Goal: Task Accomplishment & Management: Manage account settings

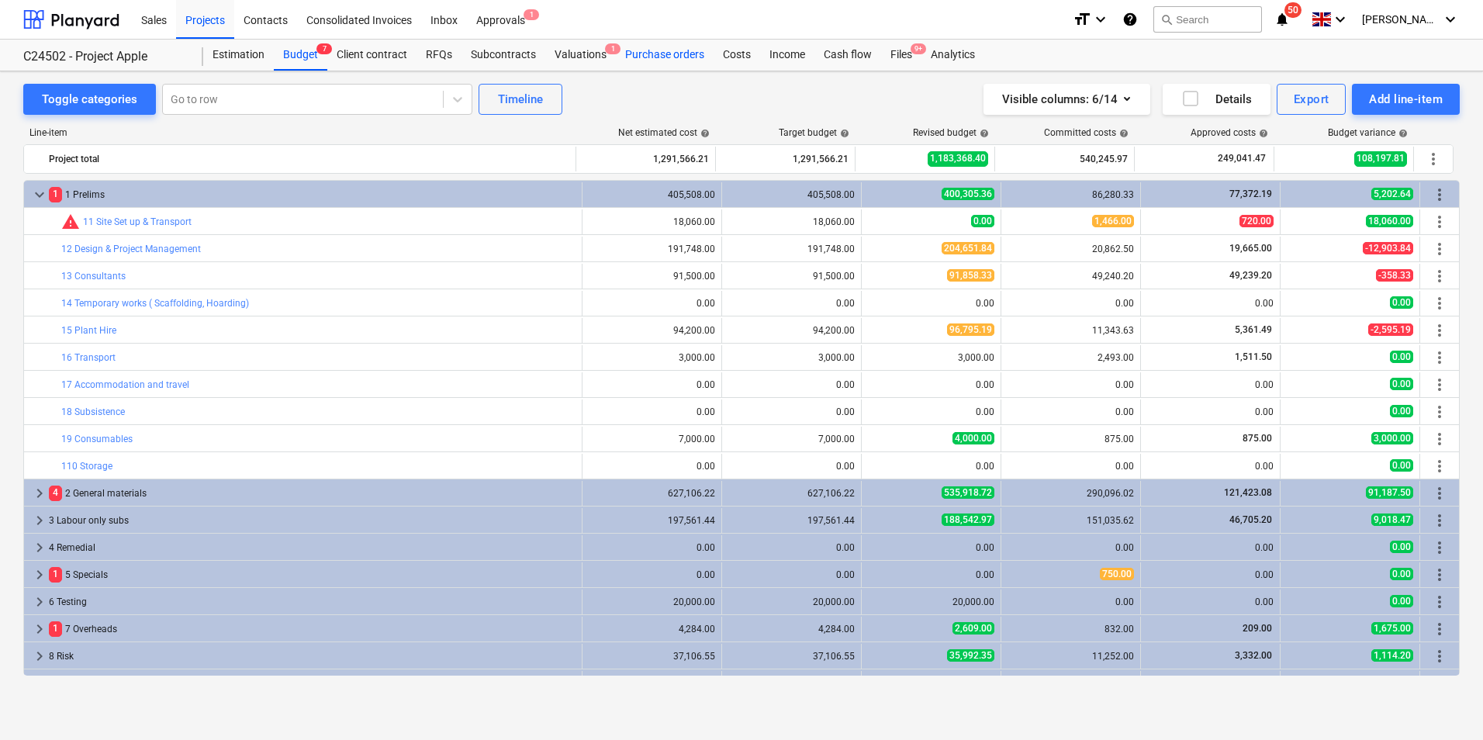
click at [673, 51] on div "Purchase orders" at bounding box center [665, 55] width 98 height 31
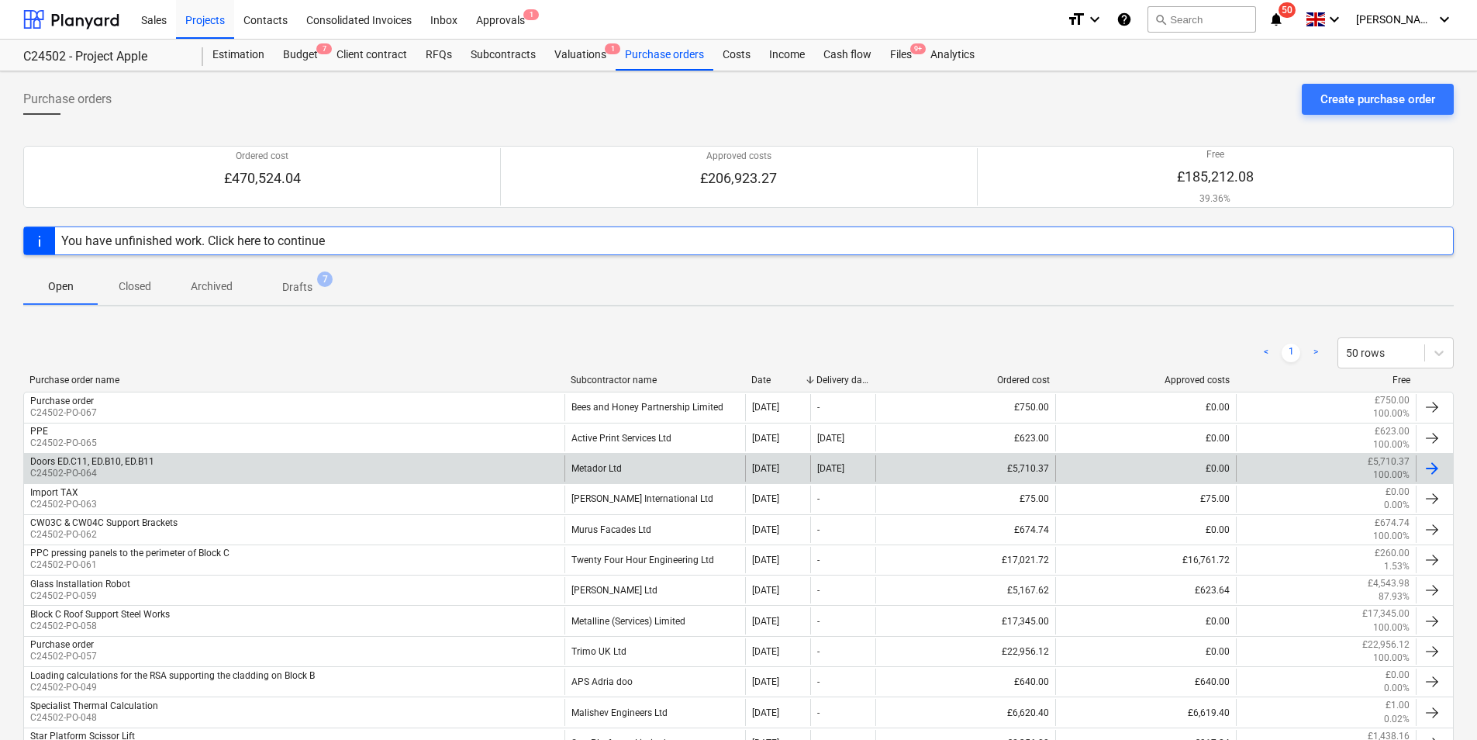
click at [606, 463] on div "Metador Ltd" at bounding box center [655, 468] width 180 height 26
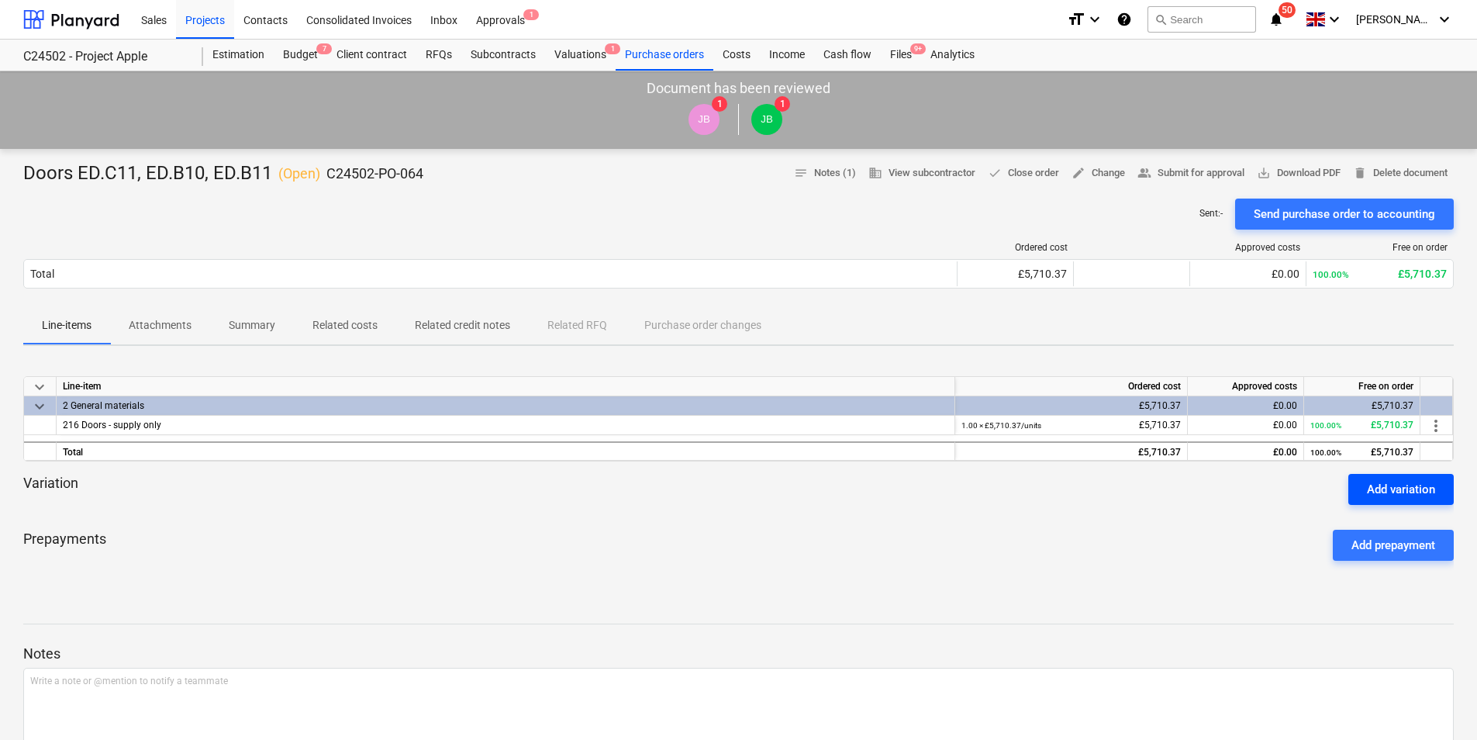
click at [1399, 486] on div "Add variation" at bounding box center [1401, 489] width 68 height 20
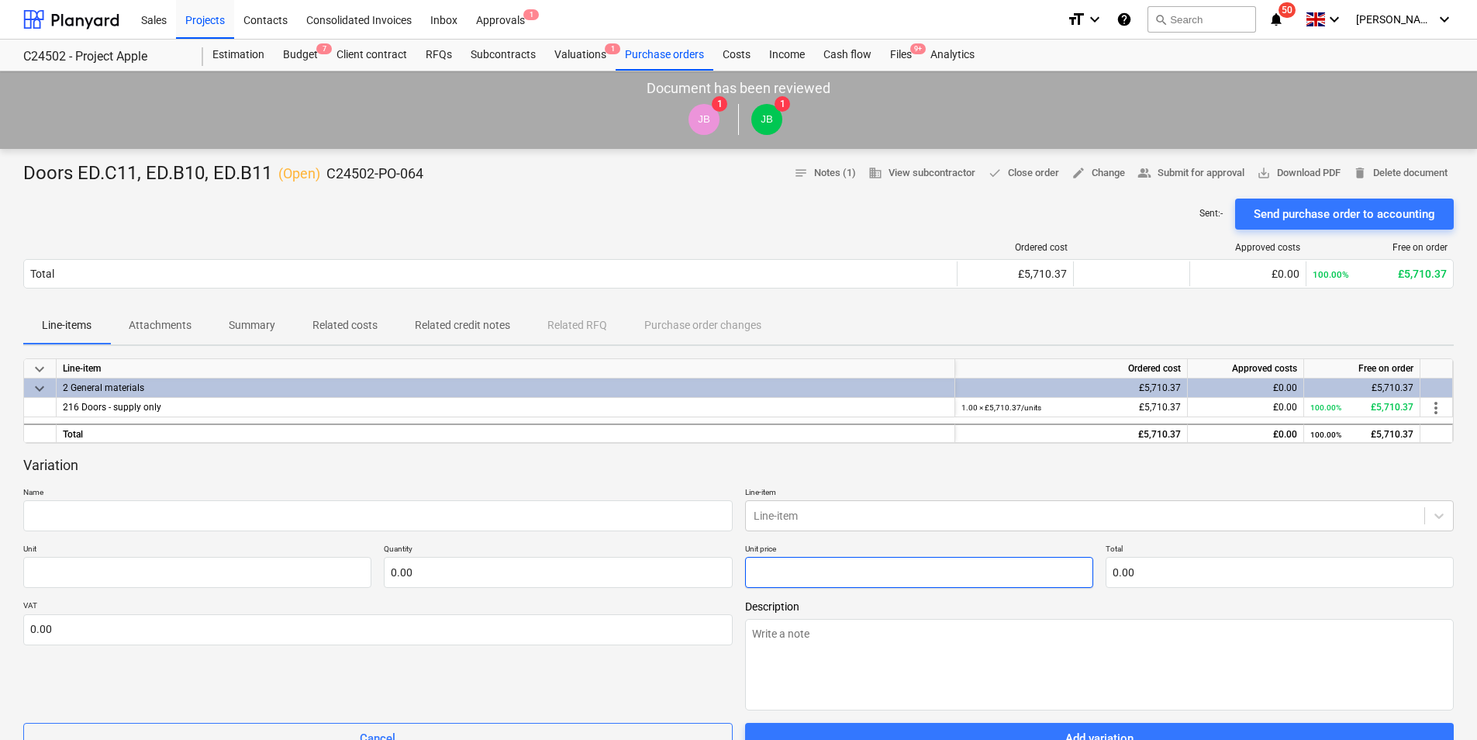
click at [782, 570] on input "text" at bounding box center [919, 572] width 348 height 31
paste input "£2,857.75"
type textarea "x"
click at [835, 580] on input "£2,857.75" at bounding box center [919, 572] width 348 height 31
type input "0.00"
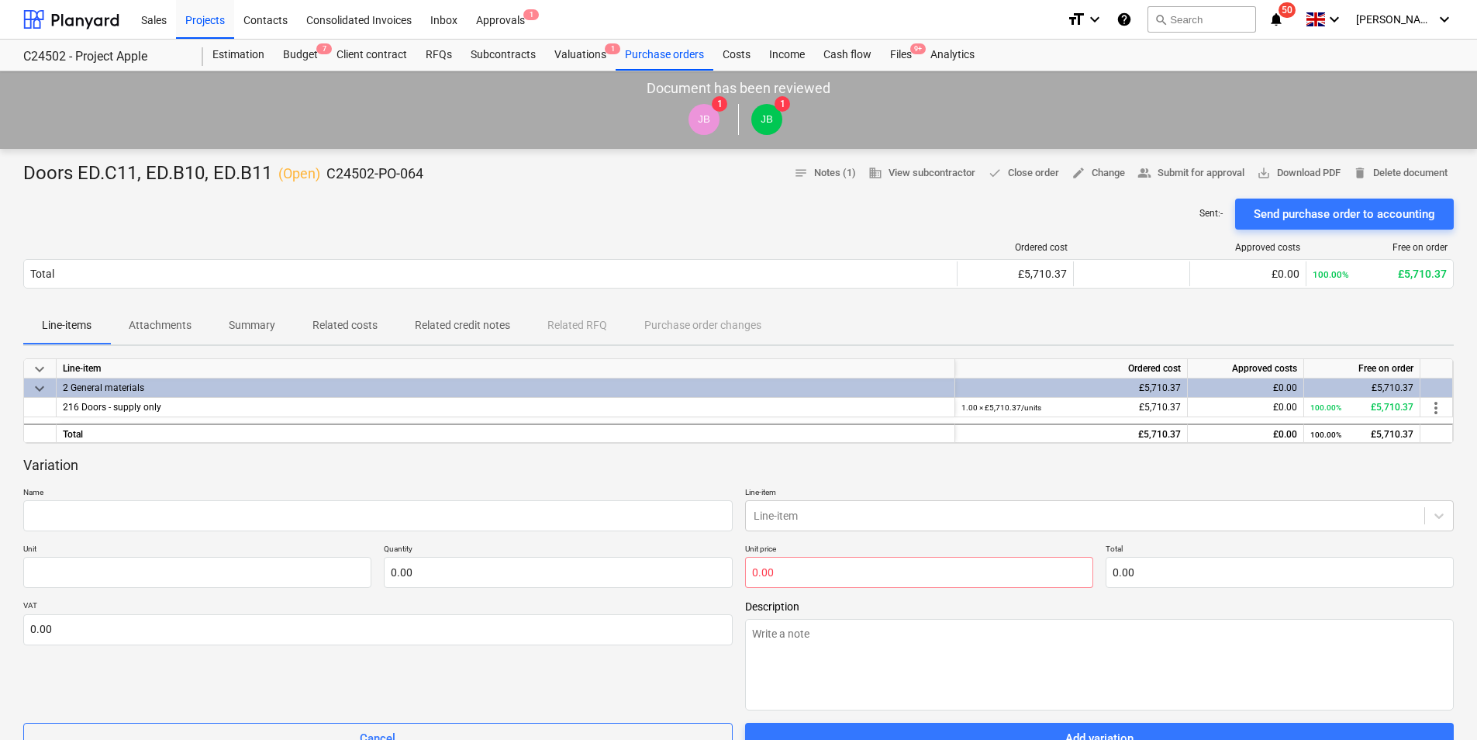
click at [831, 604] on span "Description" at bounding box center [1100, 606] width 710 height 12
click at [818, 576] on input "text" at bounding box center [919, 572] width 348 height 31
type input "0.00"
type textarea "x"
type input "pcs"
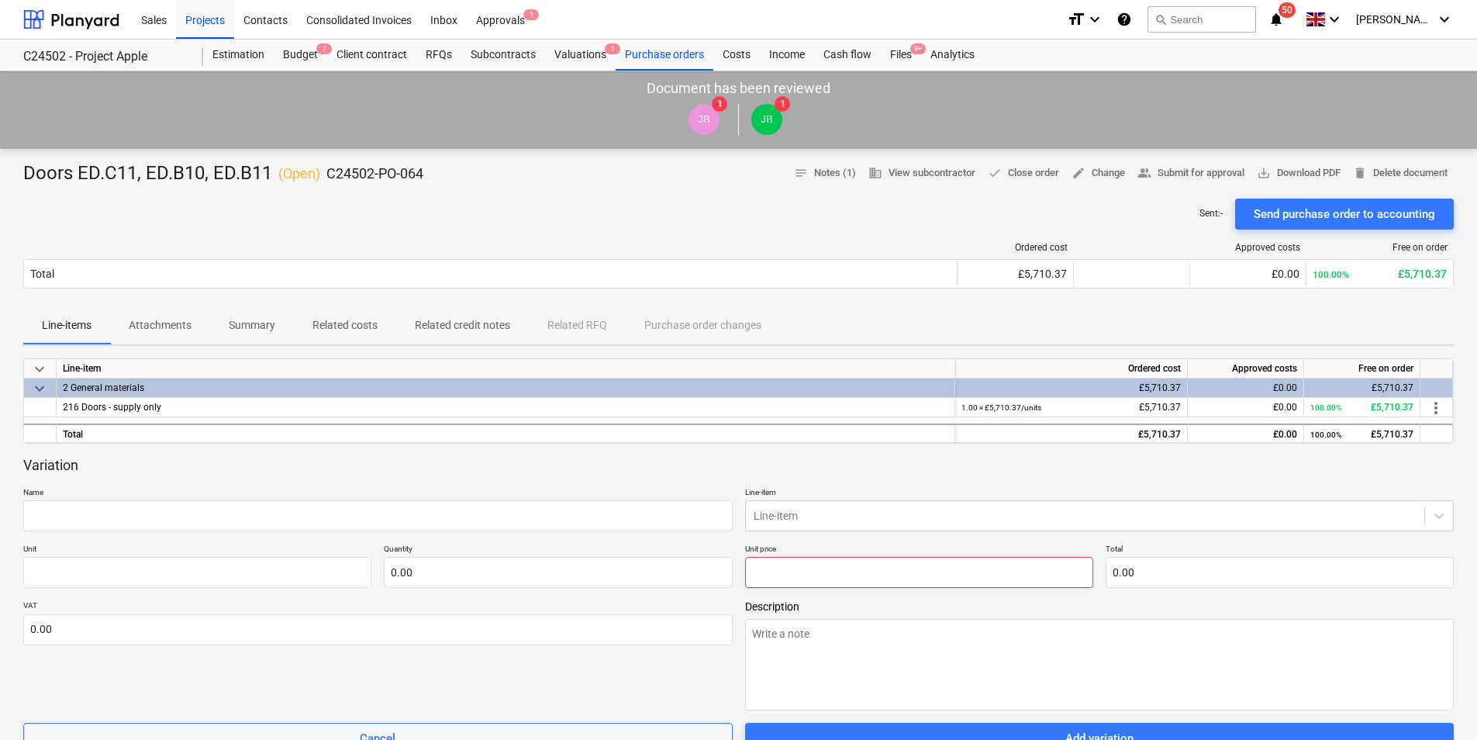
type input "2"
type input "1.00"
type input "2.00"
type textarea "x"
type input "28"
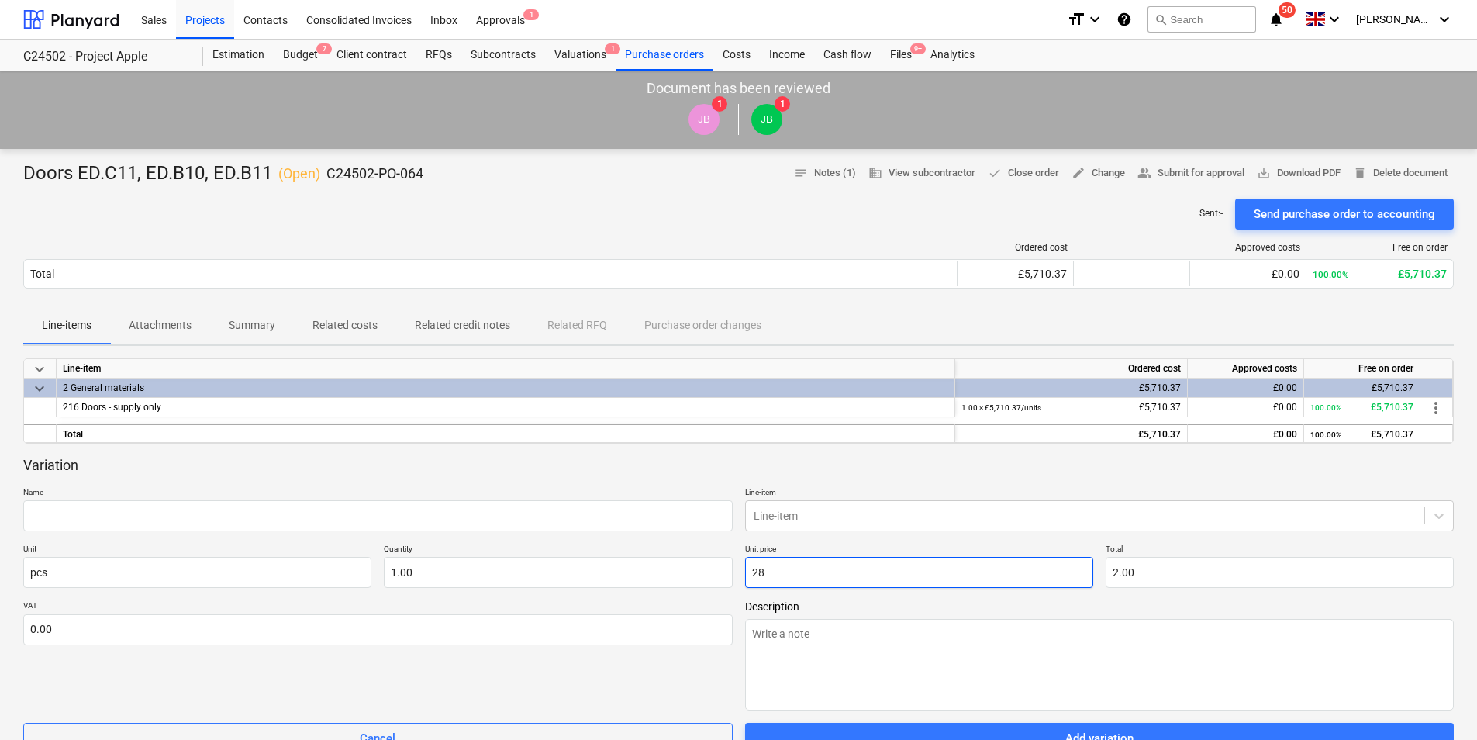
type input "28.00"
type textarea "x"
type input "285"
type input "285.00"
type textarea "x"
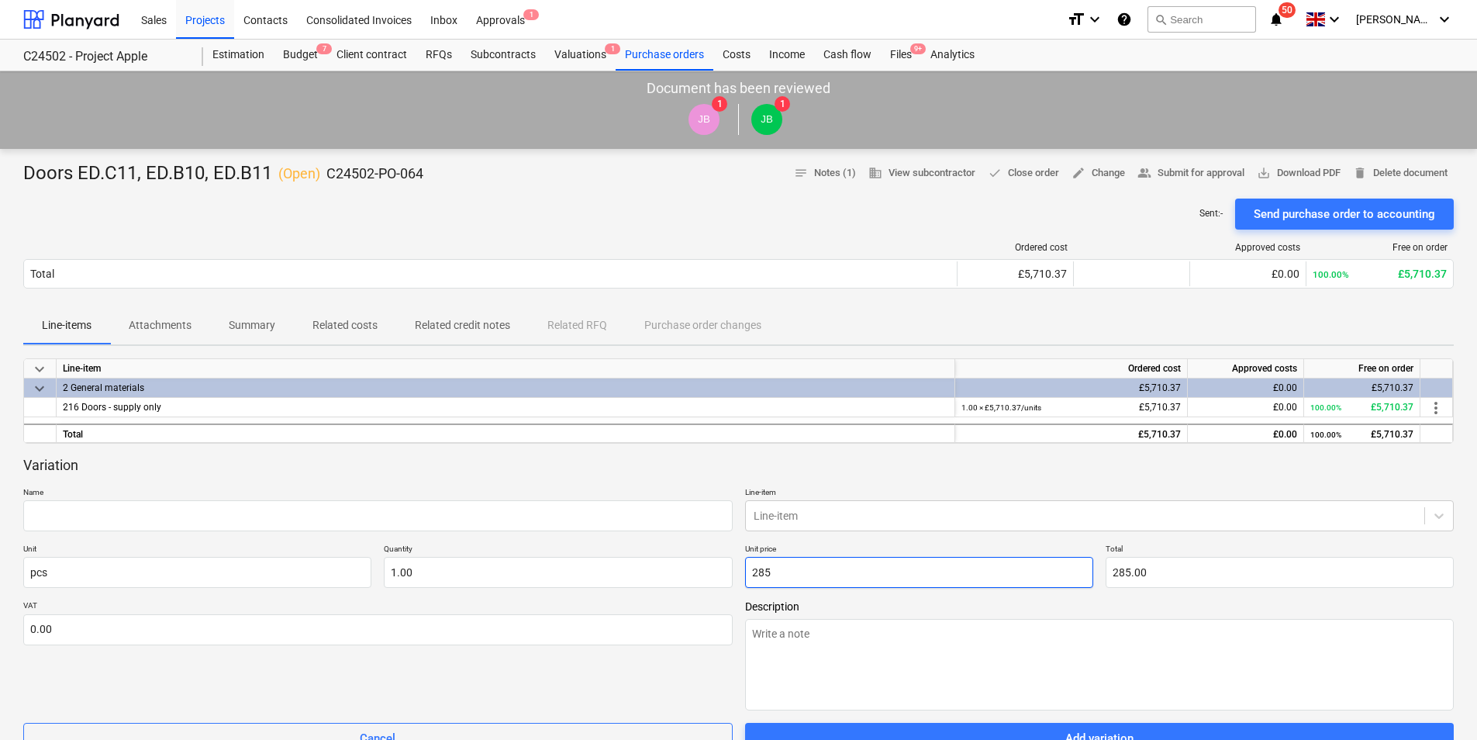
type input "2857"
type input "2,857.00"
type textarea "x"
type input "2857."
type textarea "x"
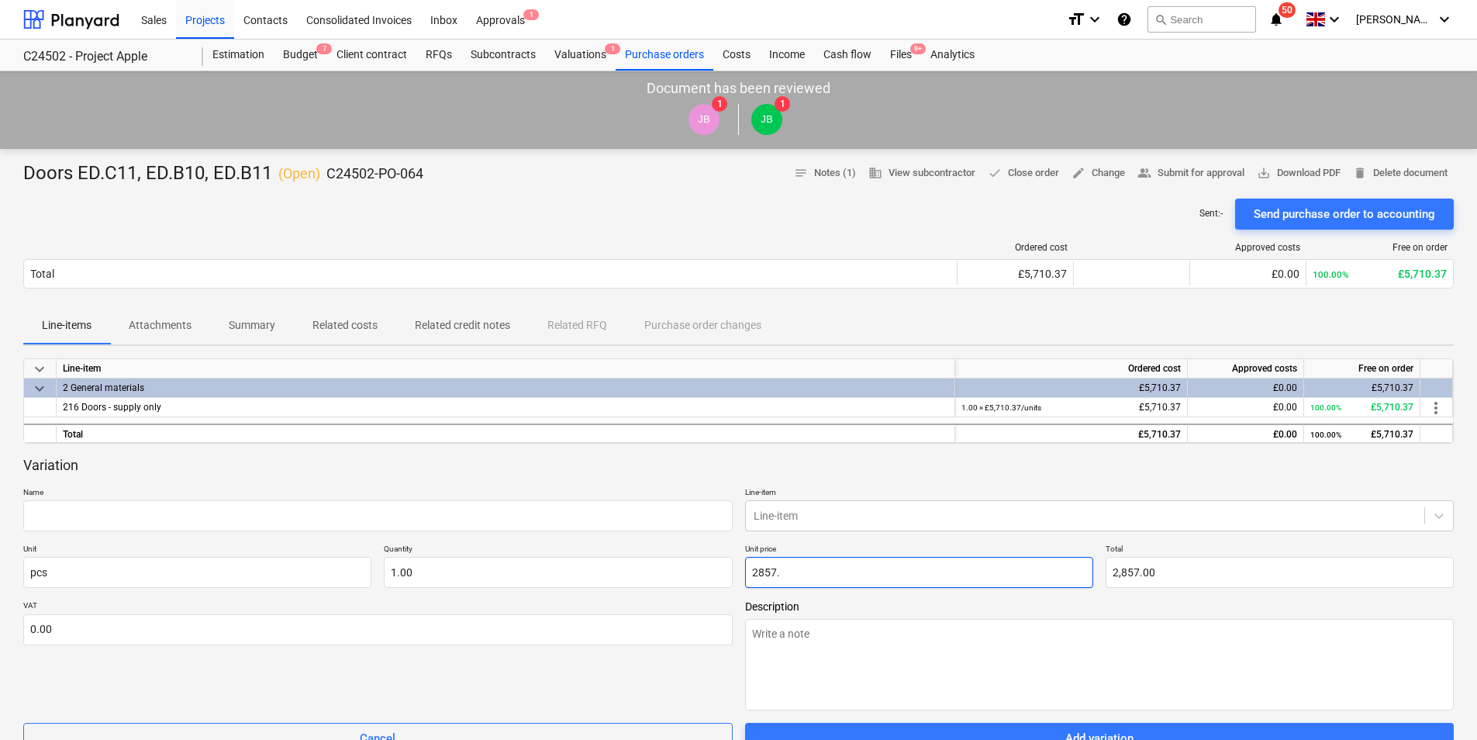
type input "2857.7"
type input "2,857.70"
type textarea "x"
type input "2857.75"
type input "2,857.75"
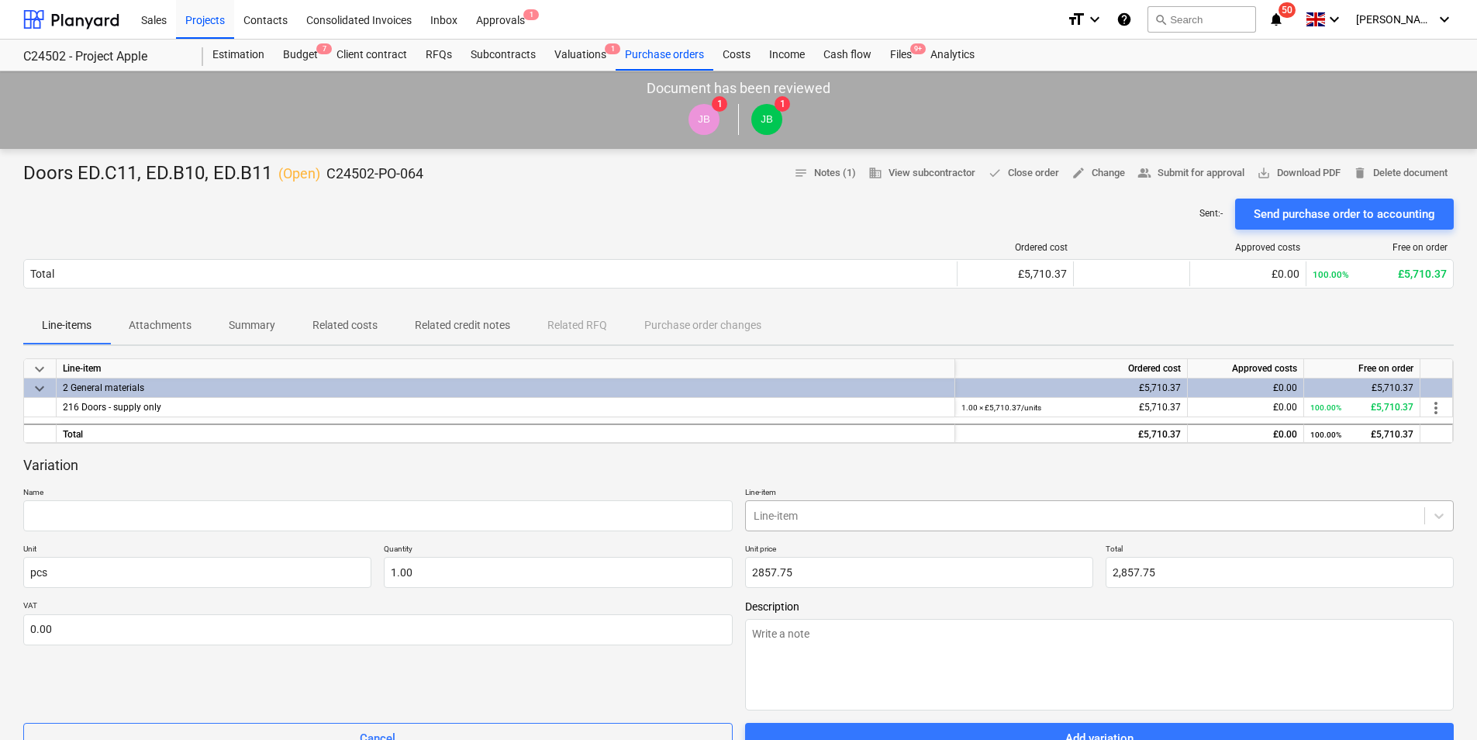
type input "2,857.75"
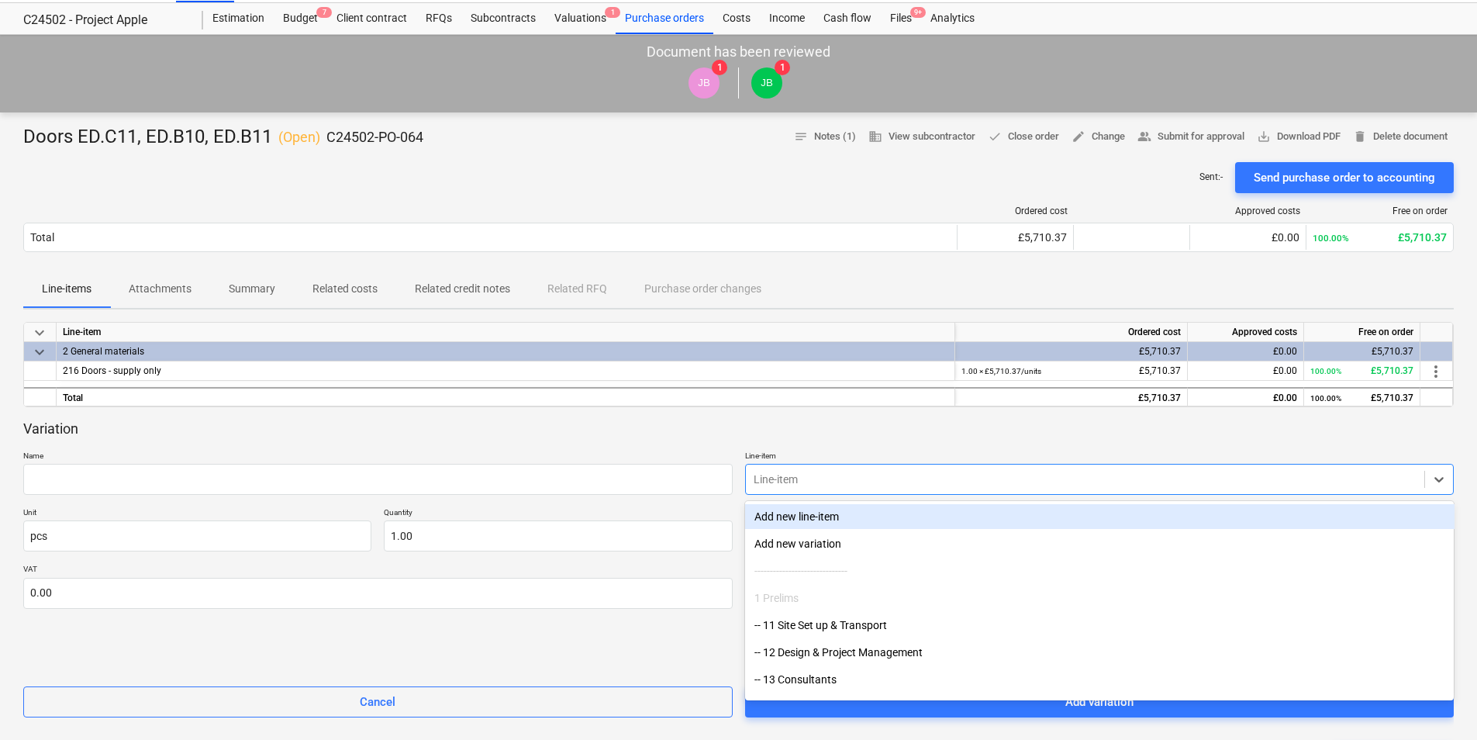
click at [824, 512] on body "Sales Projects Contacts Consolidated Invoices Inbox Approvals 1 format_size key…" at bounding box center [738, 334] width 1477 height 740
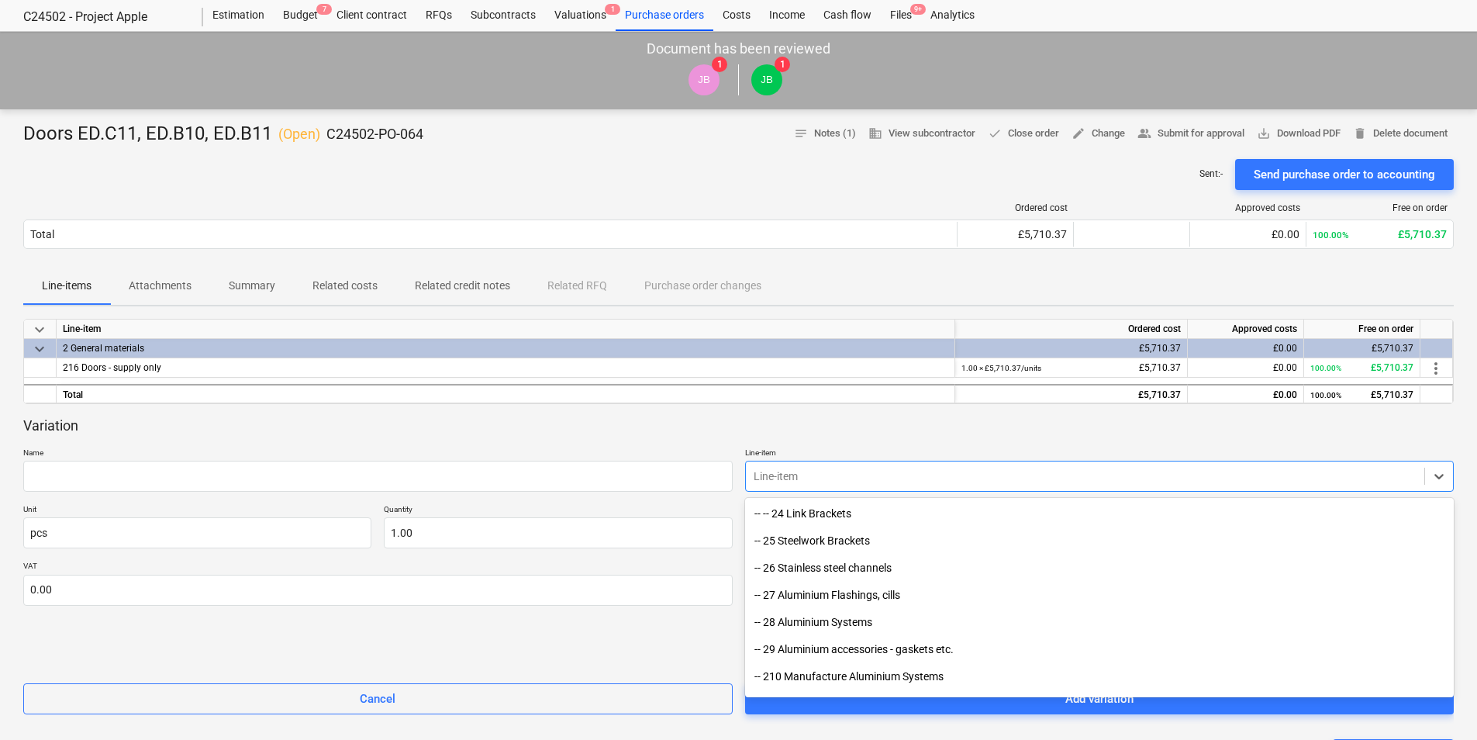
scroll to position [853, 0]
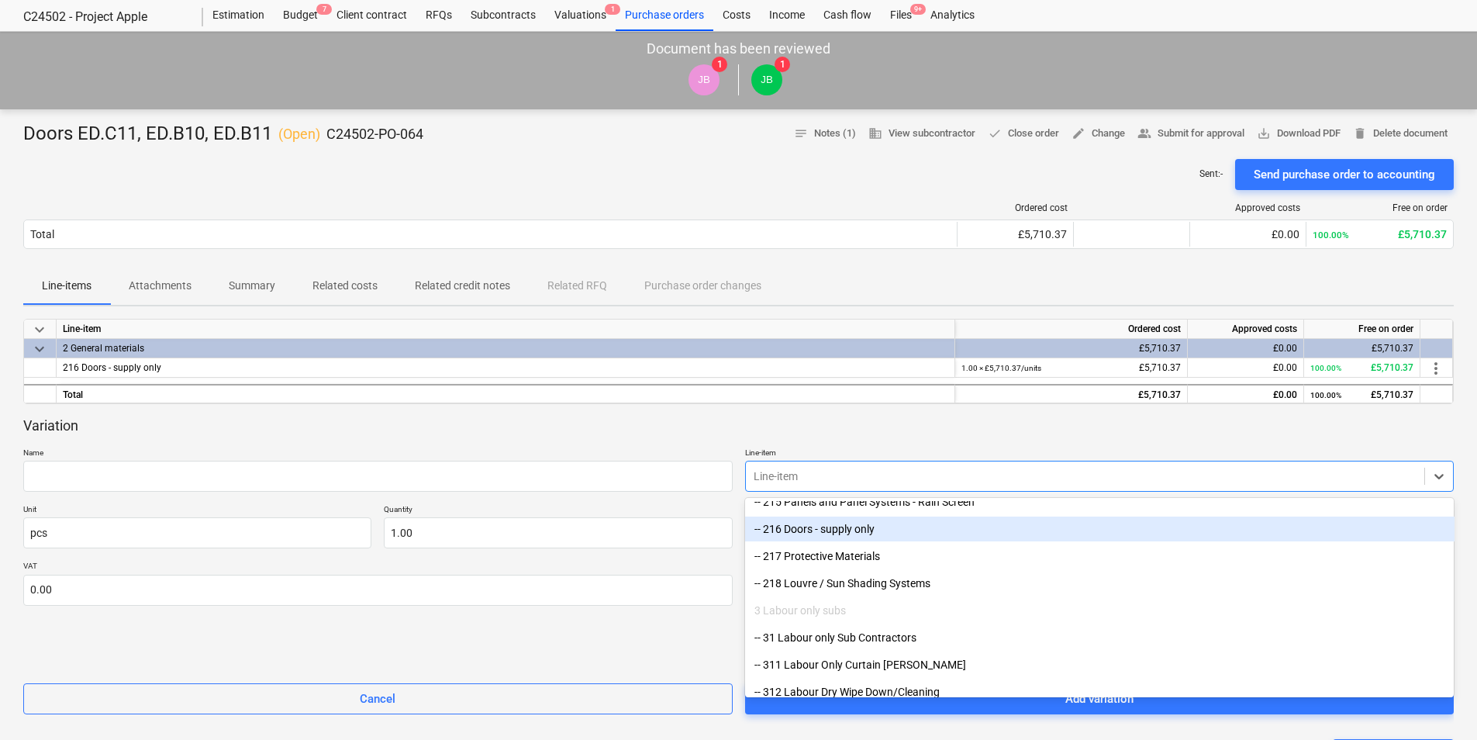
click at [835, 527] on div "-- 216 Doors - supply only" at bounding box center [1100, 528] width 710 height 25
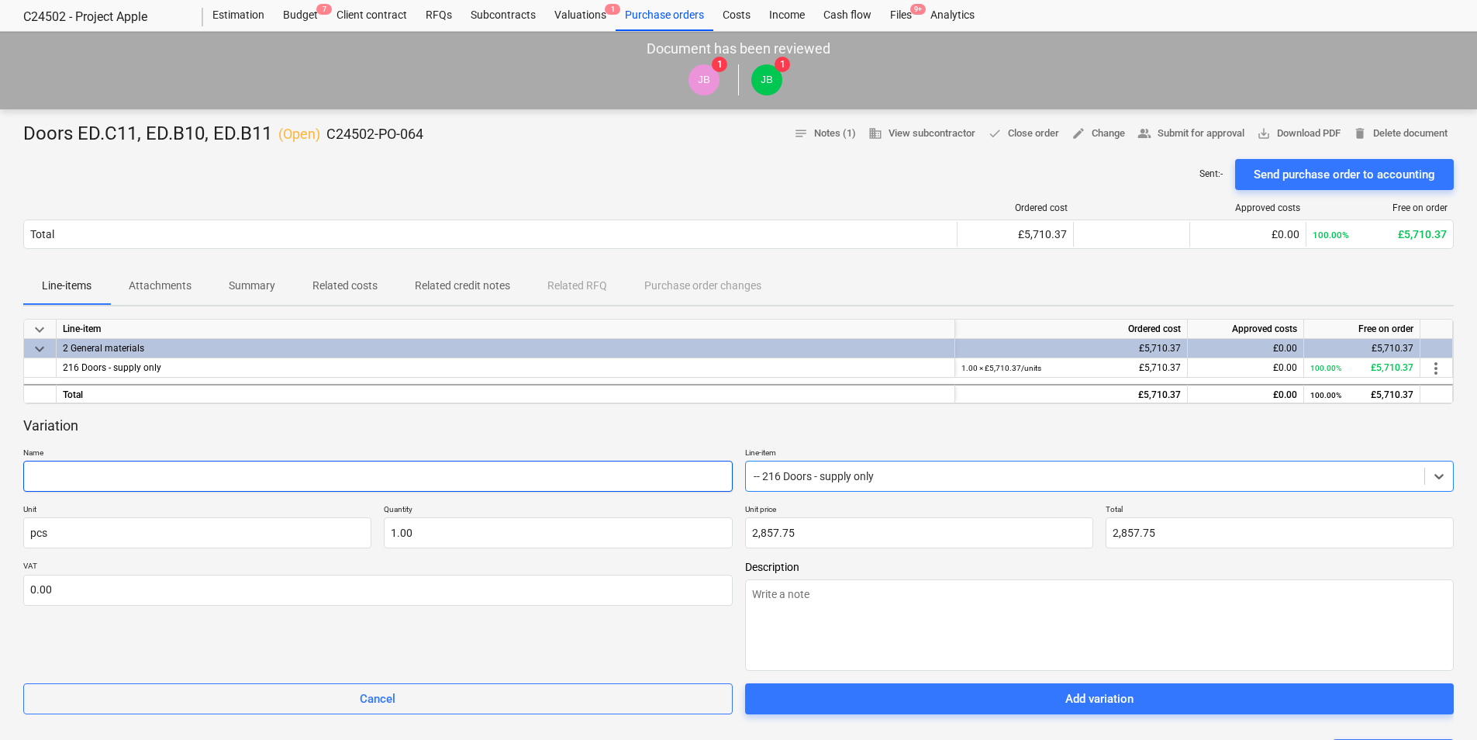
click at [208, 466] on input "text" at bounding box center [378, 476] width 710 height 31
type textarea "x"
type input "B"
type textarea "x"
type input "Bl"
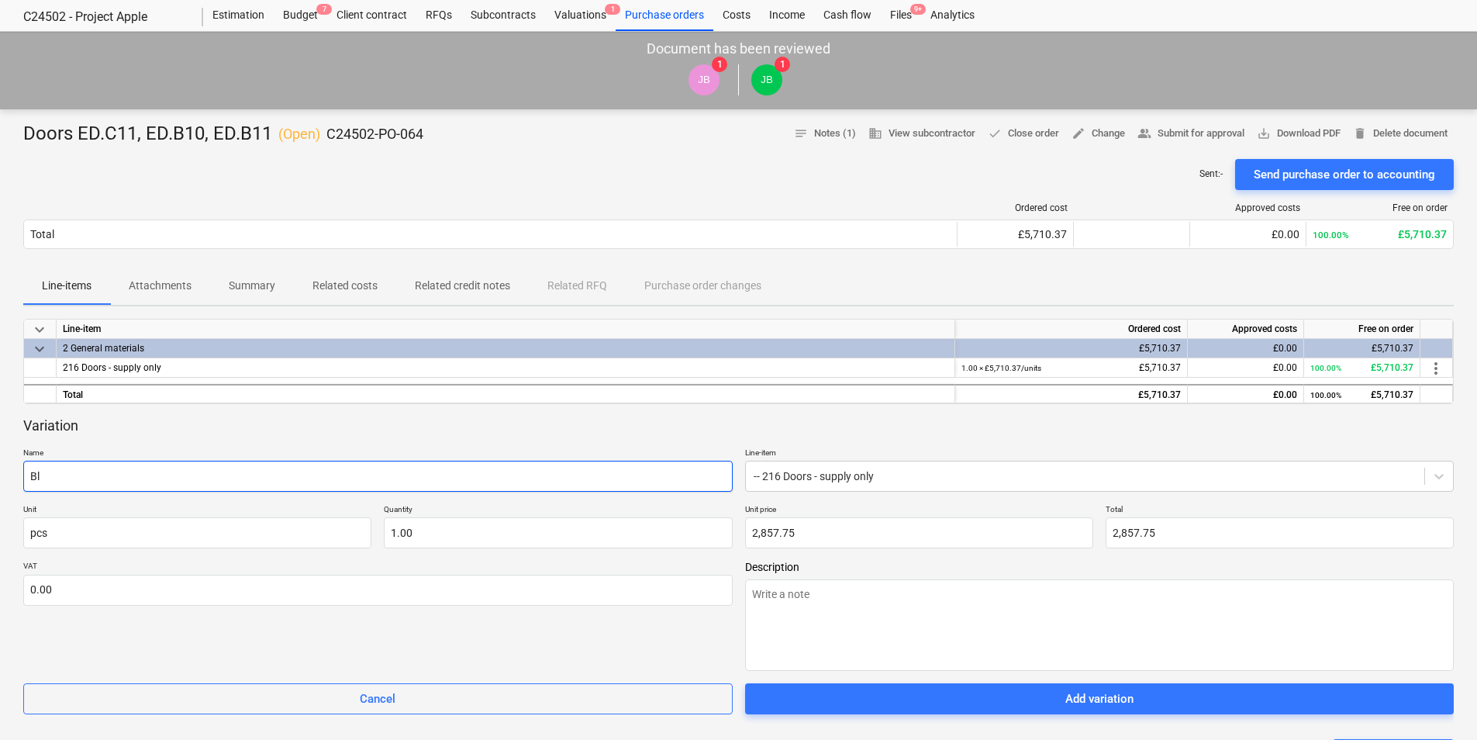
type textarea "x"
type input "Blo"
type textarea "x"
type input "Bloc"
type textarea "x"
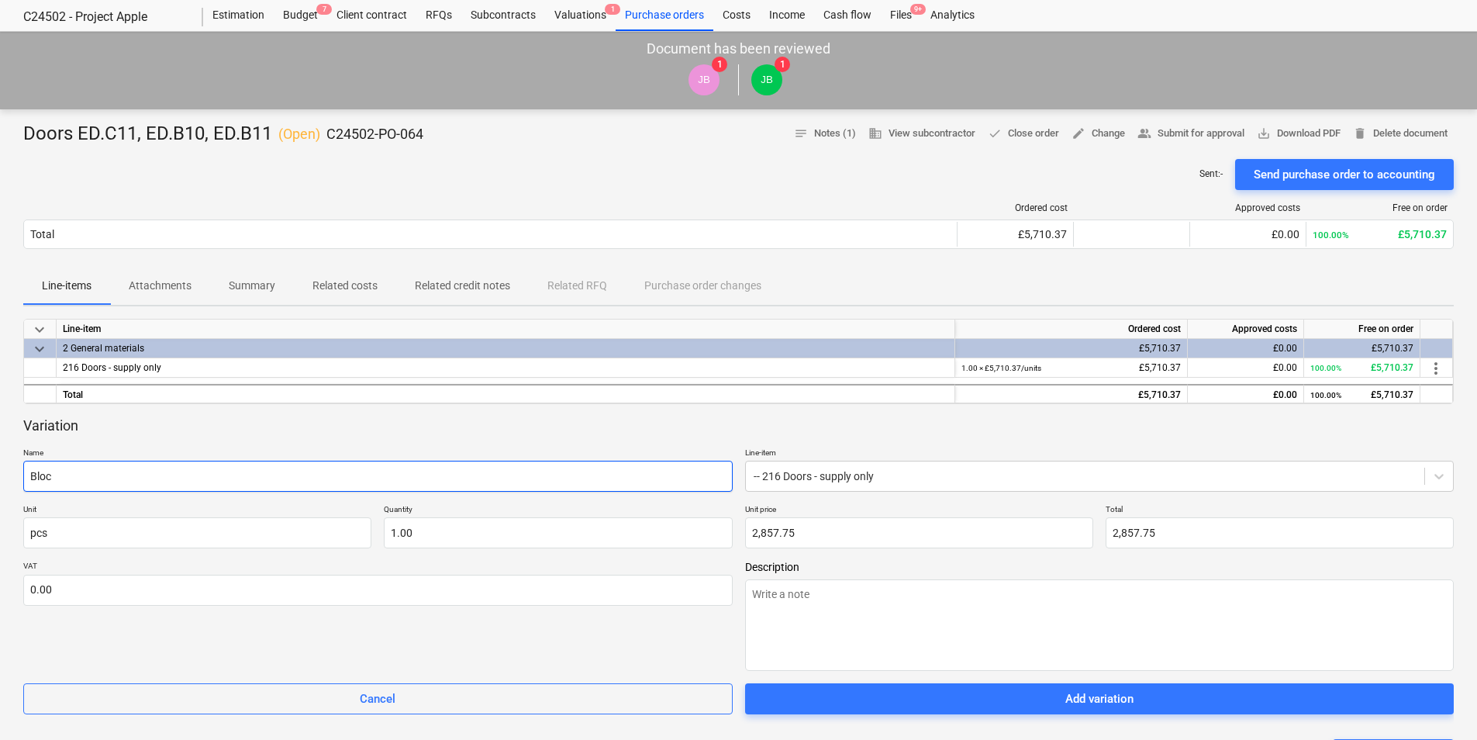
type input "Block"
type textarea "x"
type input "Block"
type textarea "x"
type input "Block A"
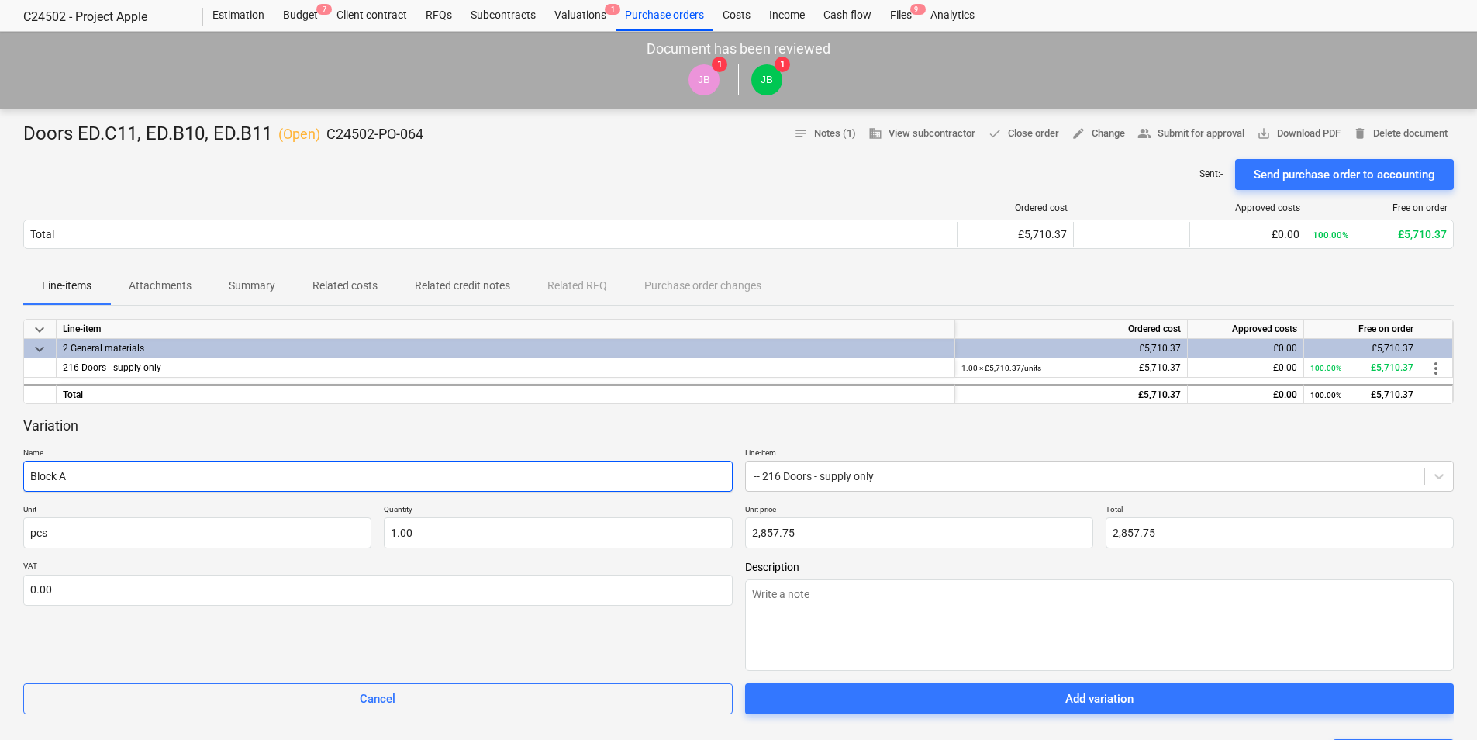
type textarea "x"
type input "Block A"
type textarea "x"
type input "Block A r"
type textarea "x"
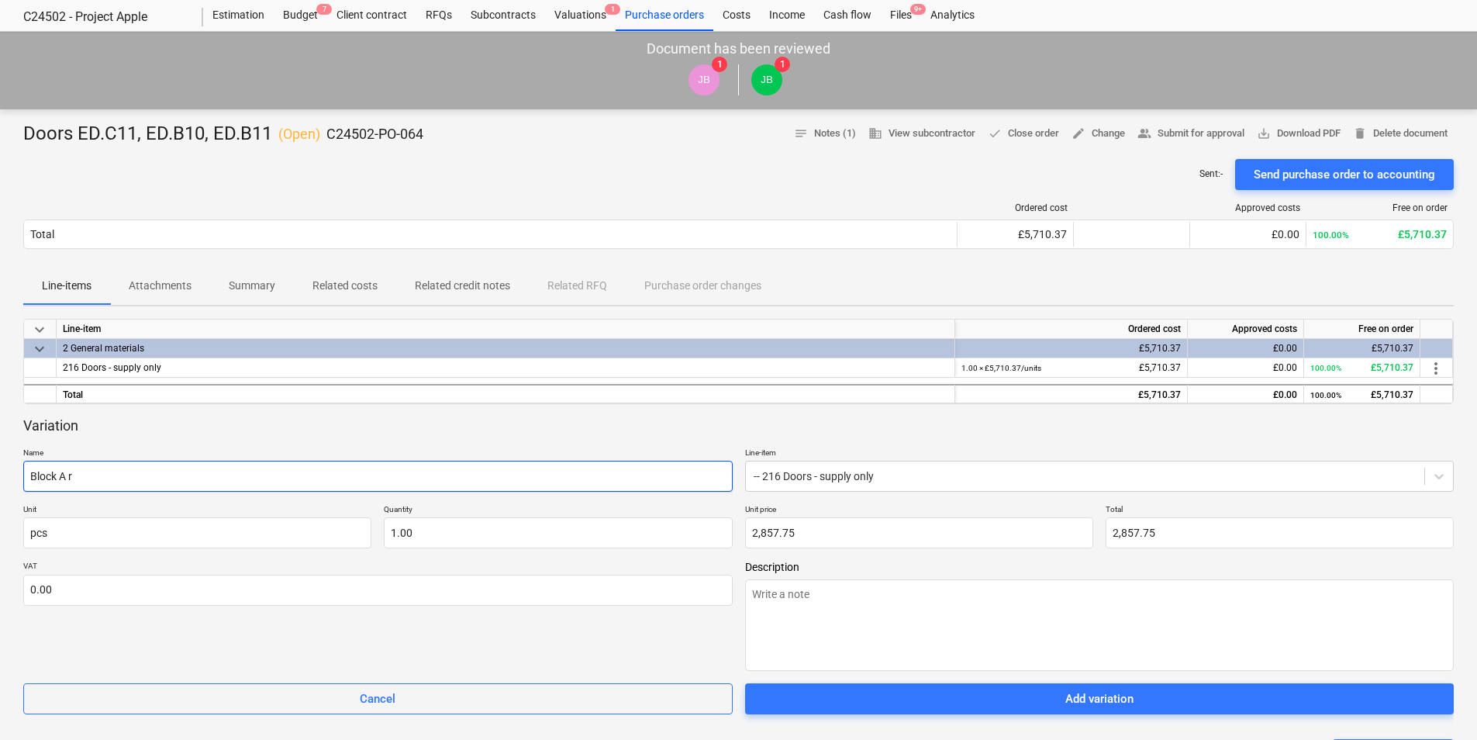
type input "Block A ro"
type textarea "x"
type input "Block A roo"
type textarea "x"
type input "Block A roof"
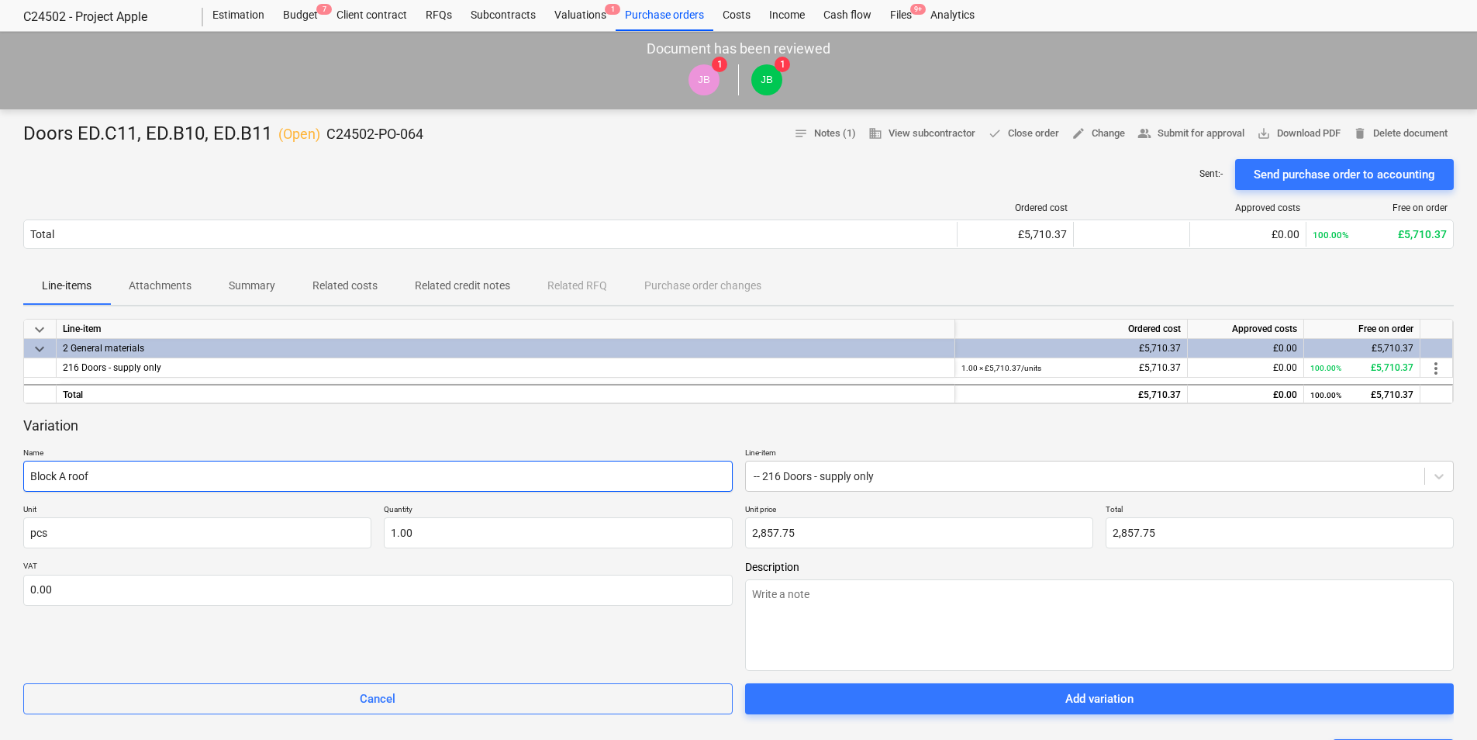
type textarea "x"
type input "Block A roof"
type textarea "x"
type input "Block A roof s"
type textarea "x"
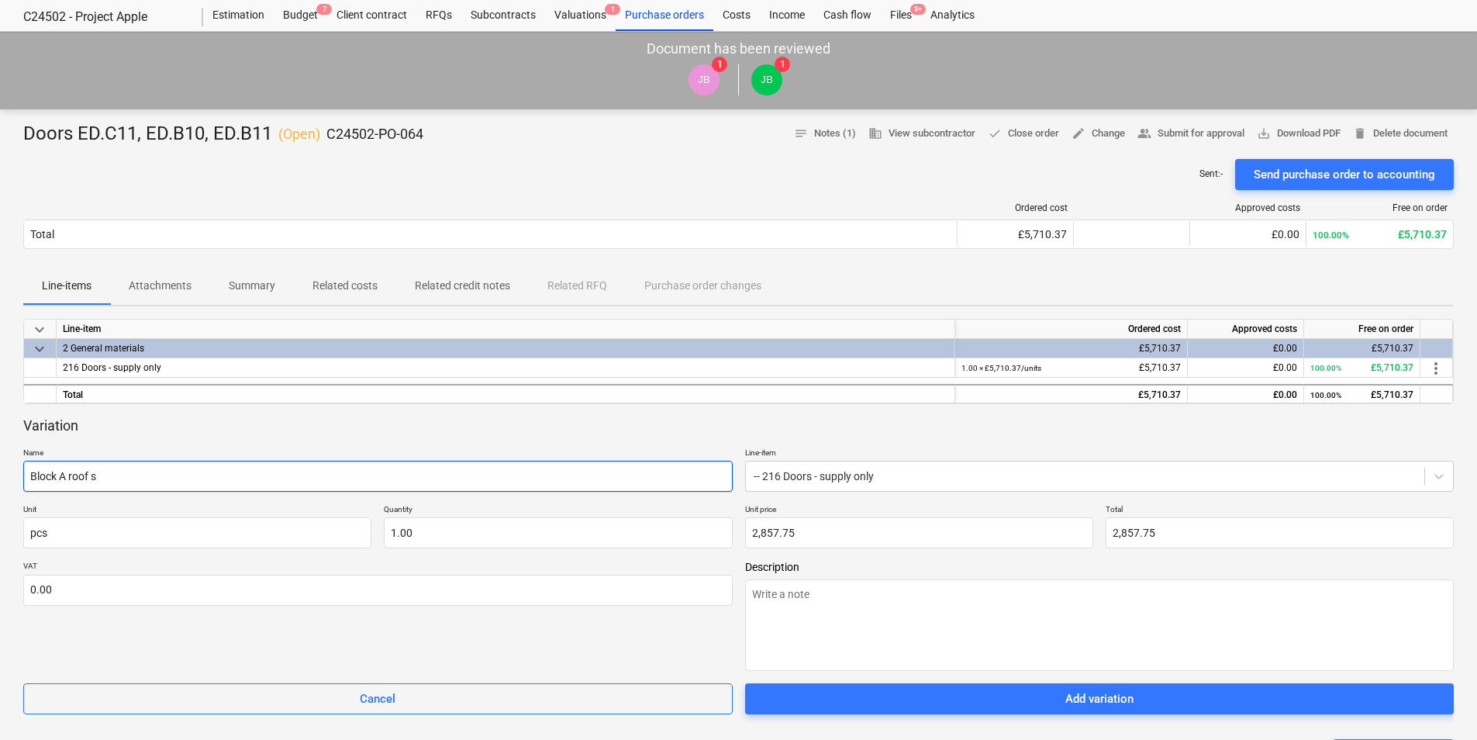
type input "Block A roof st"
type textarea "x"
type input "Block A roof ste"
type textarea "x"
type input "Block A roof stee"
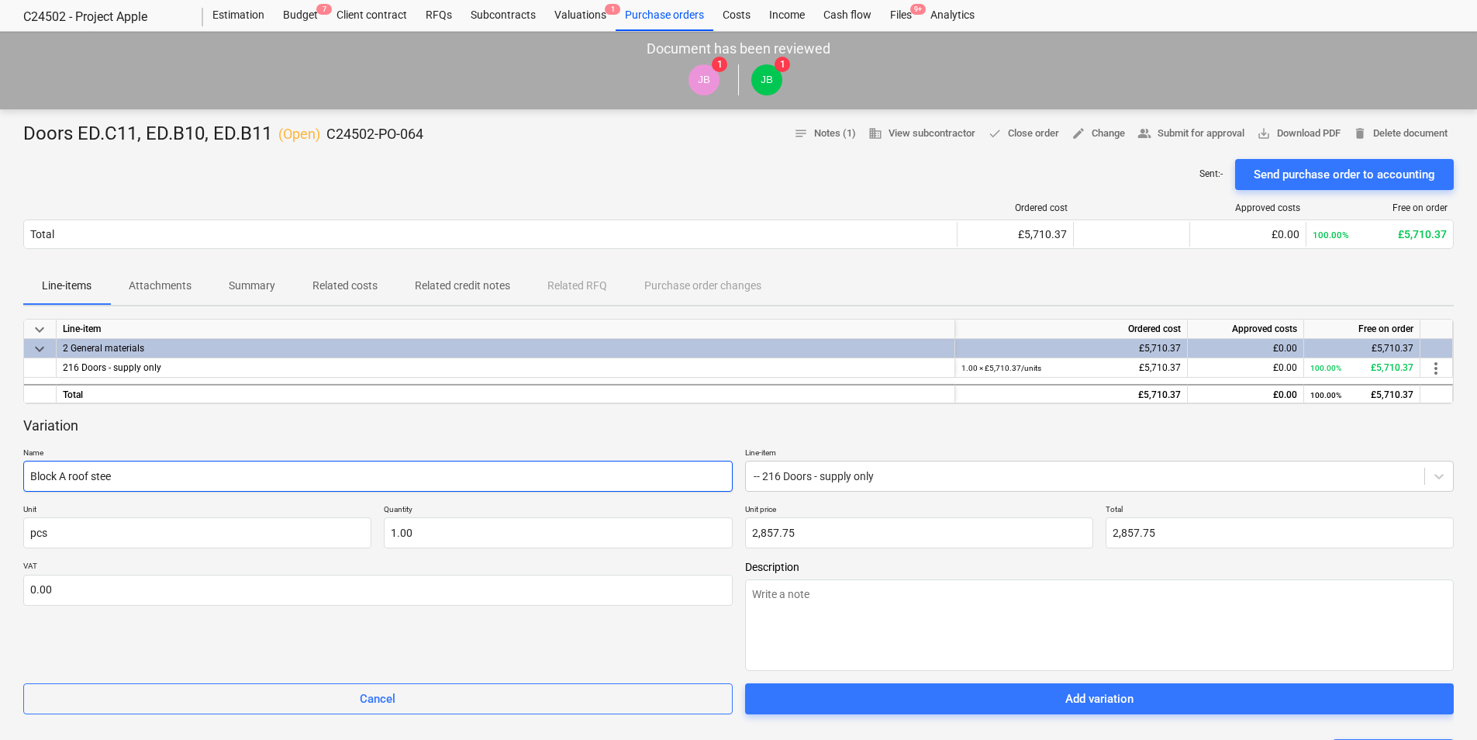
type textarea "x"
type input "Block A roof steel"
type textarea "x"
type input "Block A roof steel"
type textarea "x"
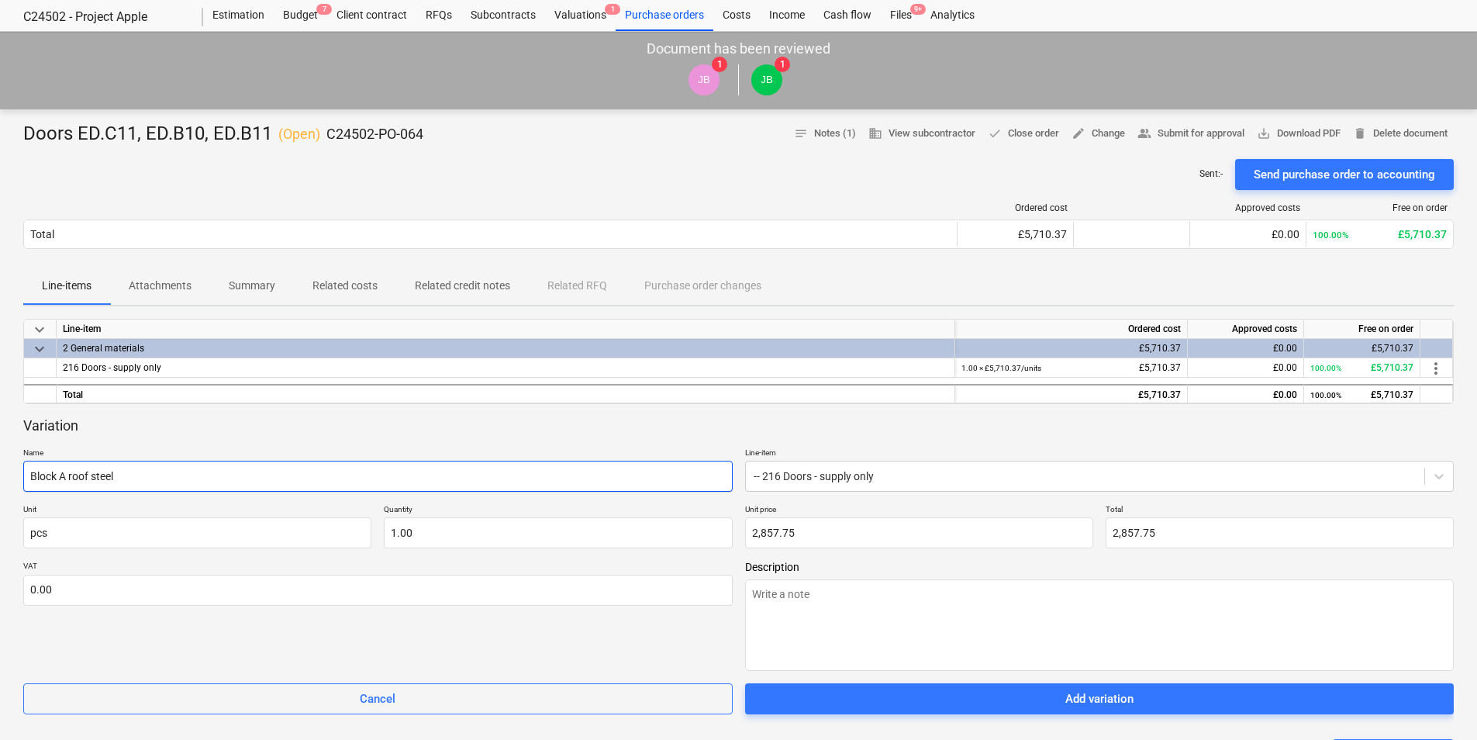
type input "Block A roof steel d"
type textarea "x"
type input "Block A roof steel do"
type textarea "x"
type input "Block A roof steel doo"
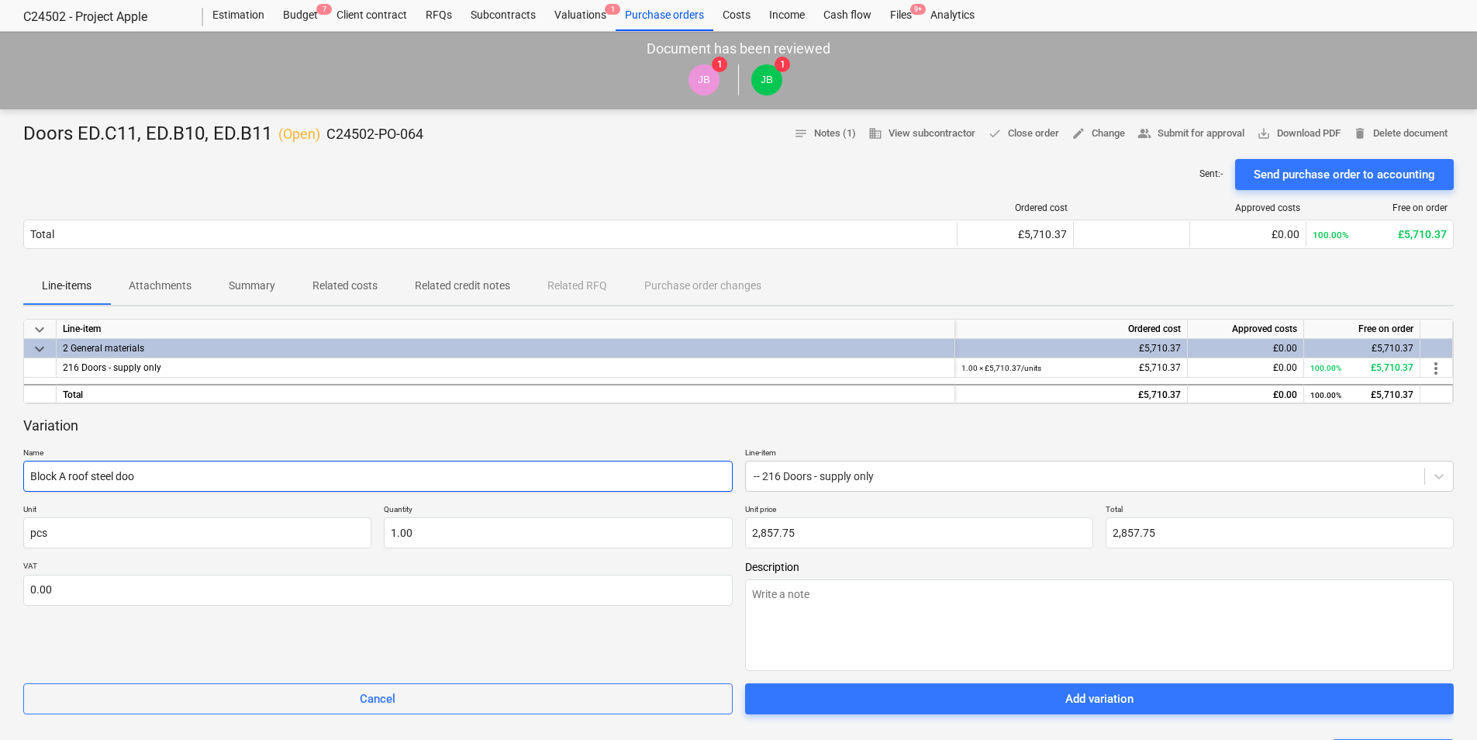
type textarea "x"
type input "Block A roof steel door"
type textarea "x"
type input "Block A roof steel door"
type textarea "x"
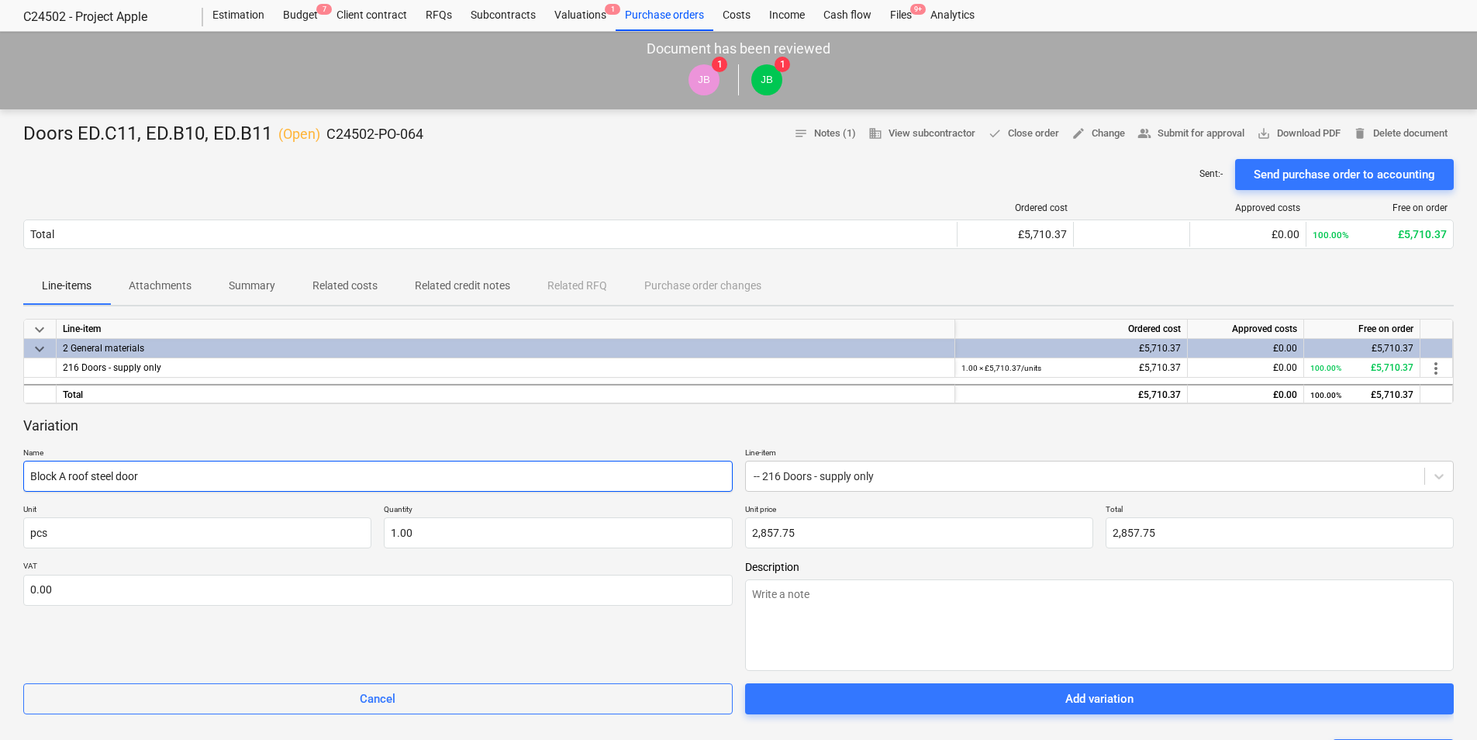
type input "Block A roof steel door r"
type textarea "x"
type input "Block A roof steel door re"
type textarea "x"
type input "Block A roof steel door ref"
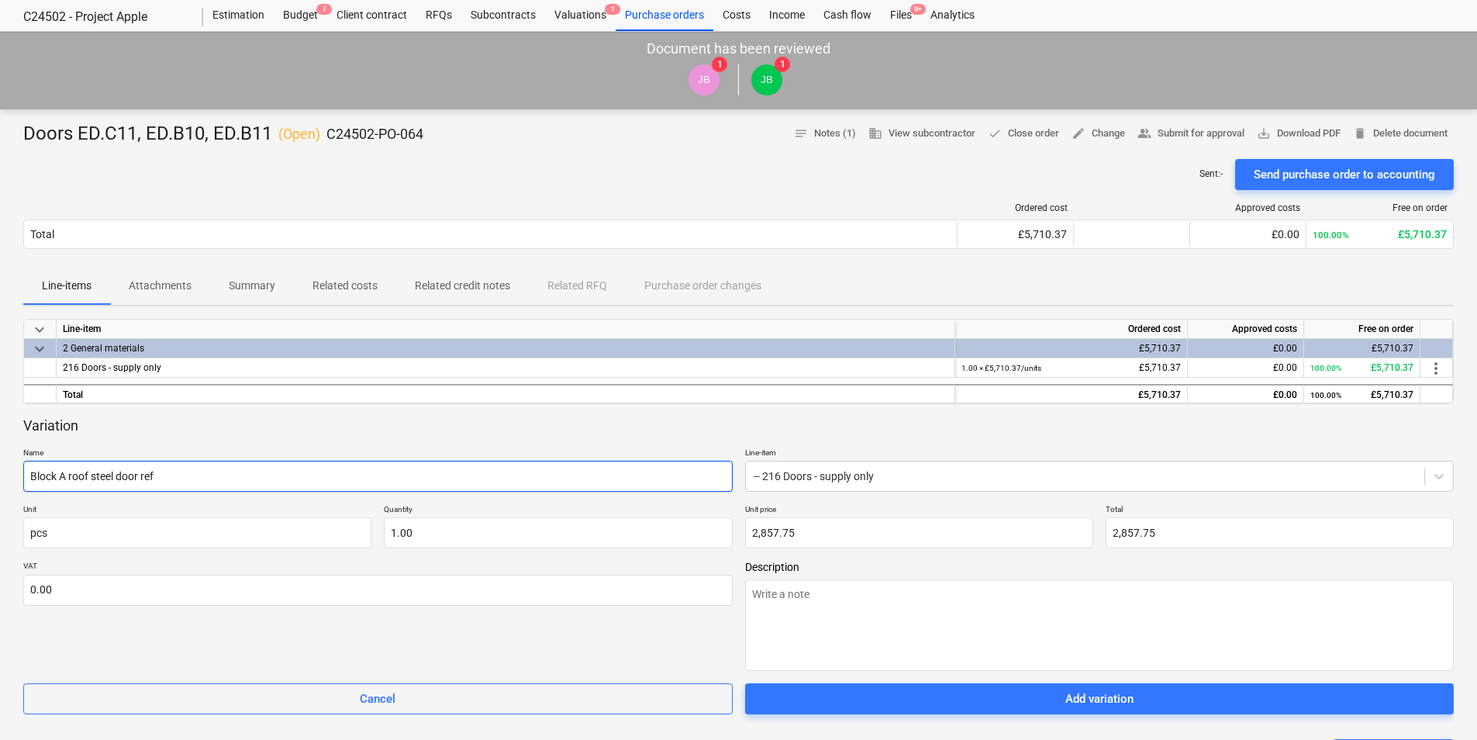
type textarea "x"
type input "Block A roof steel door refe"
type textarea "x"
type input "Block A roof steel door refer"
type textarea "x"
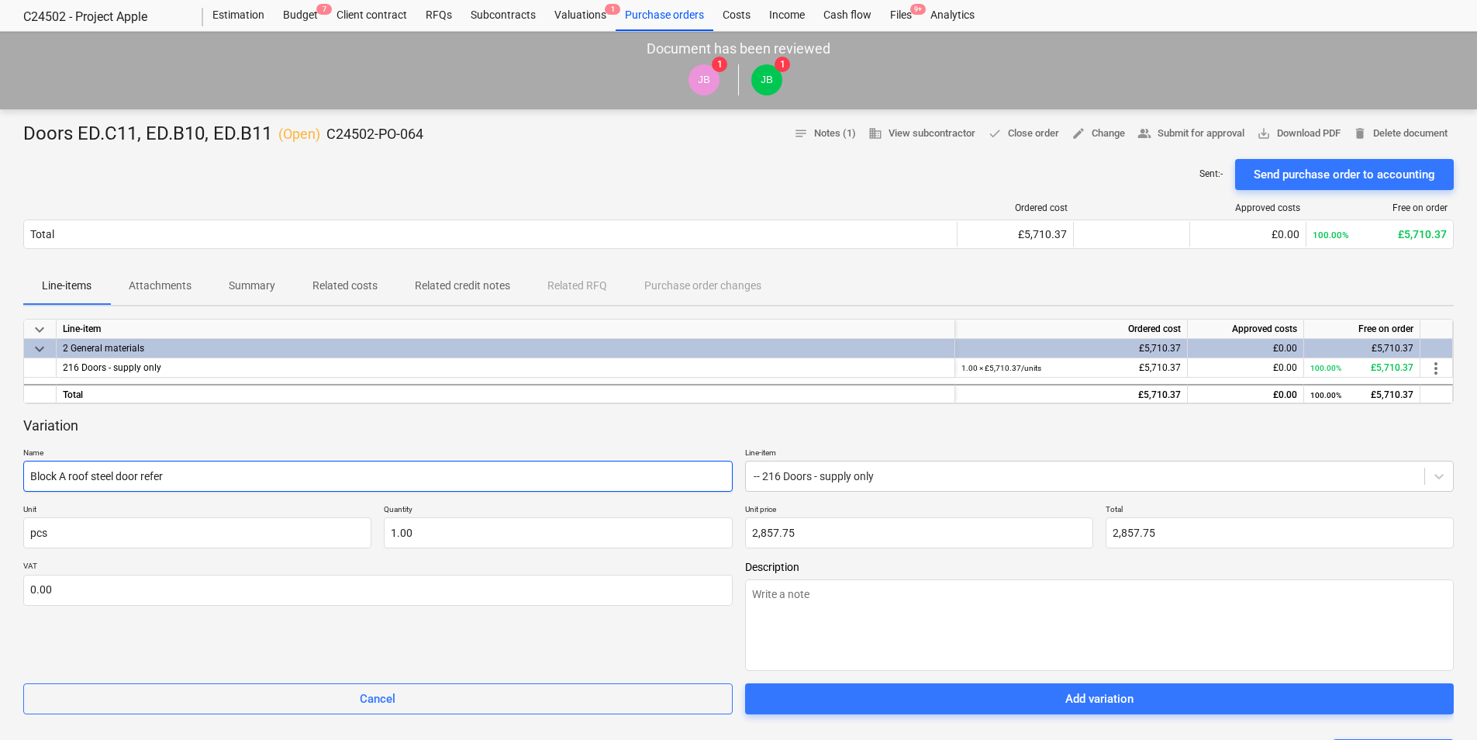
type input "Block A roof steel door refere"
type textarea "x"
type input "Block A roof steel door referen"
type textarea "x"
type input "Block A roof steel door referenc"
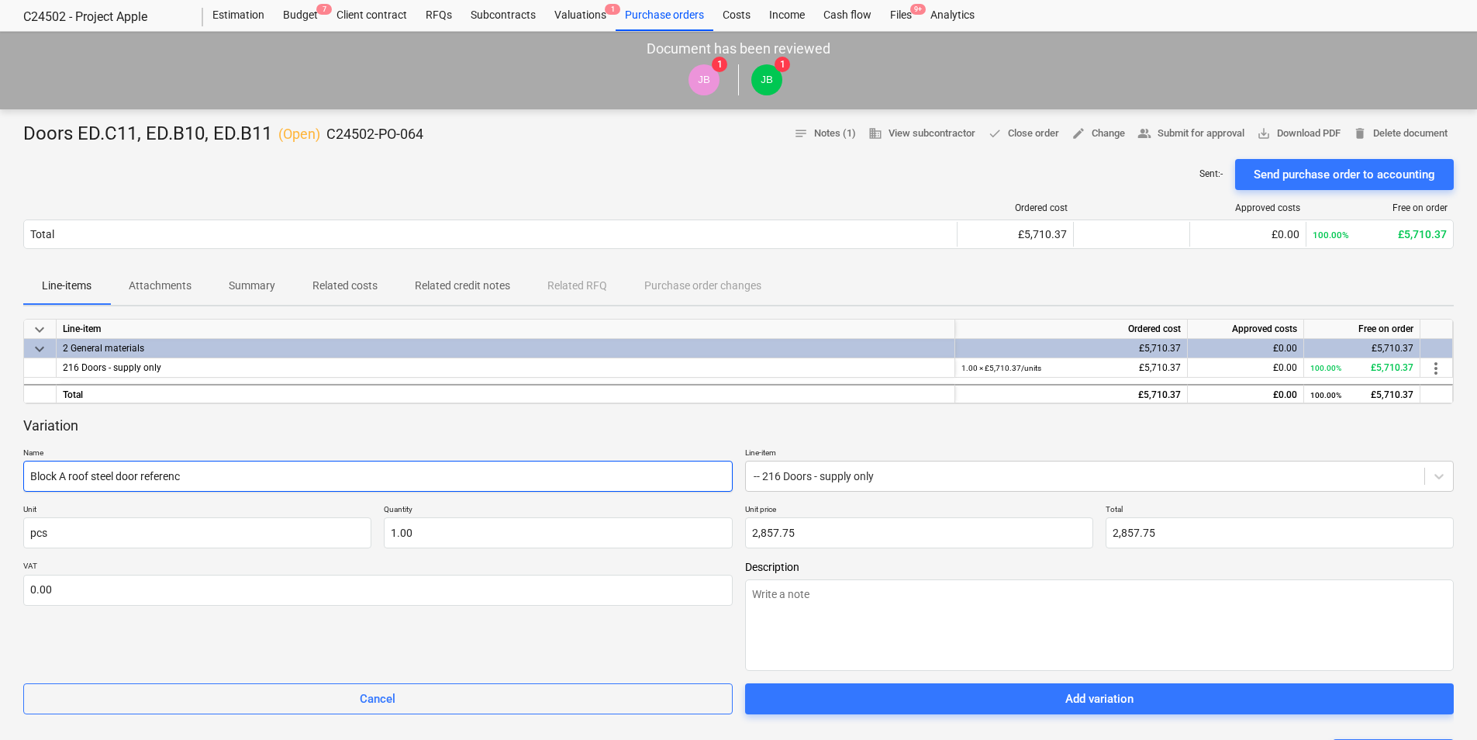
type textarea "x"
type input "Block A roof steel door reference"
type textarea "x"
type input "Block A roof steel door reference"
type textarea "x"
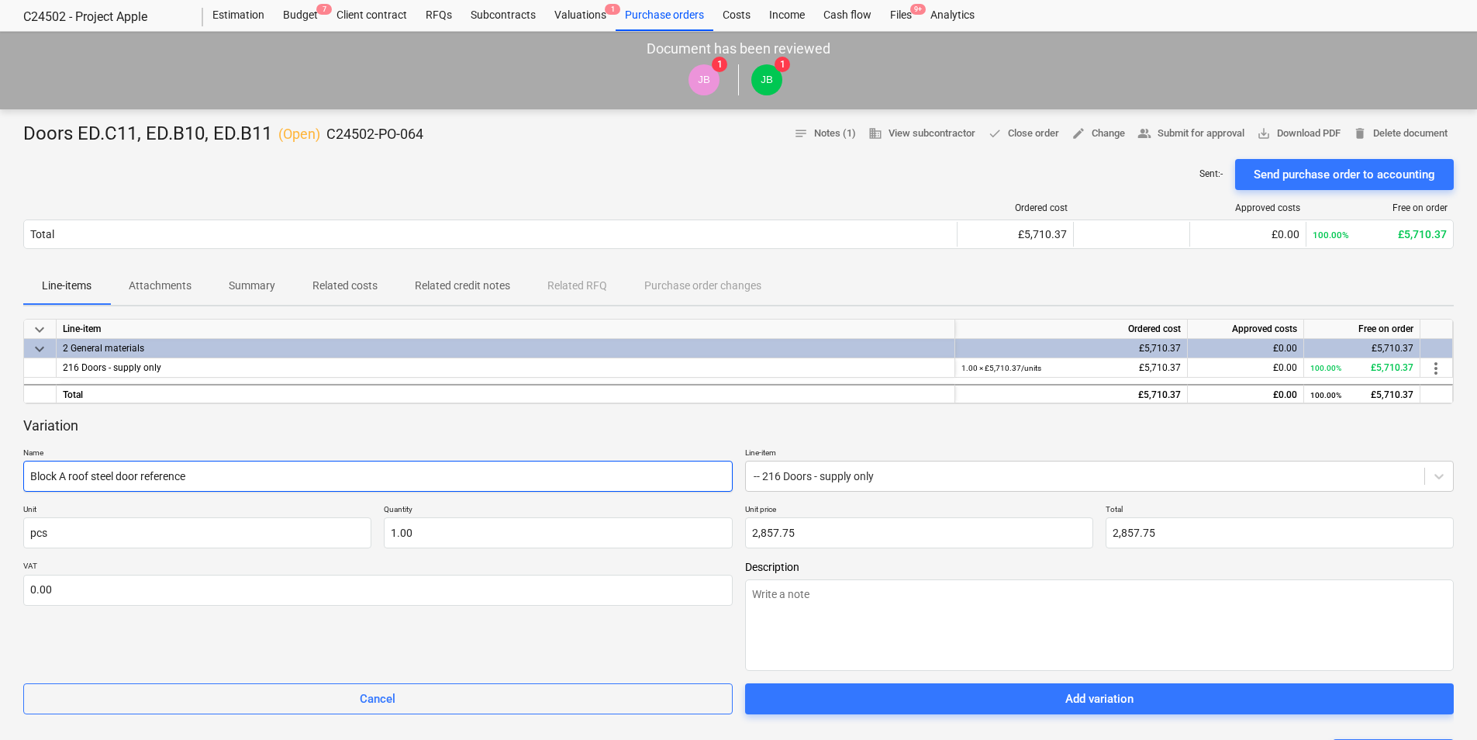
type input "Block A roof steel door reference:"
type textarea "x"
type input "Block A roof steel door reference:"
paste input "ED.A11"
type textarea "x"
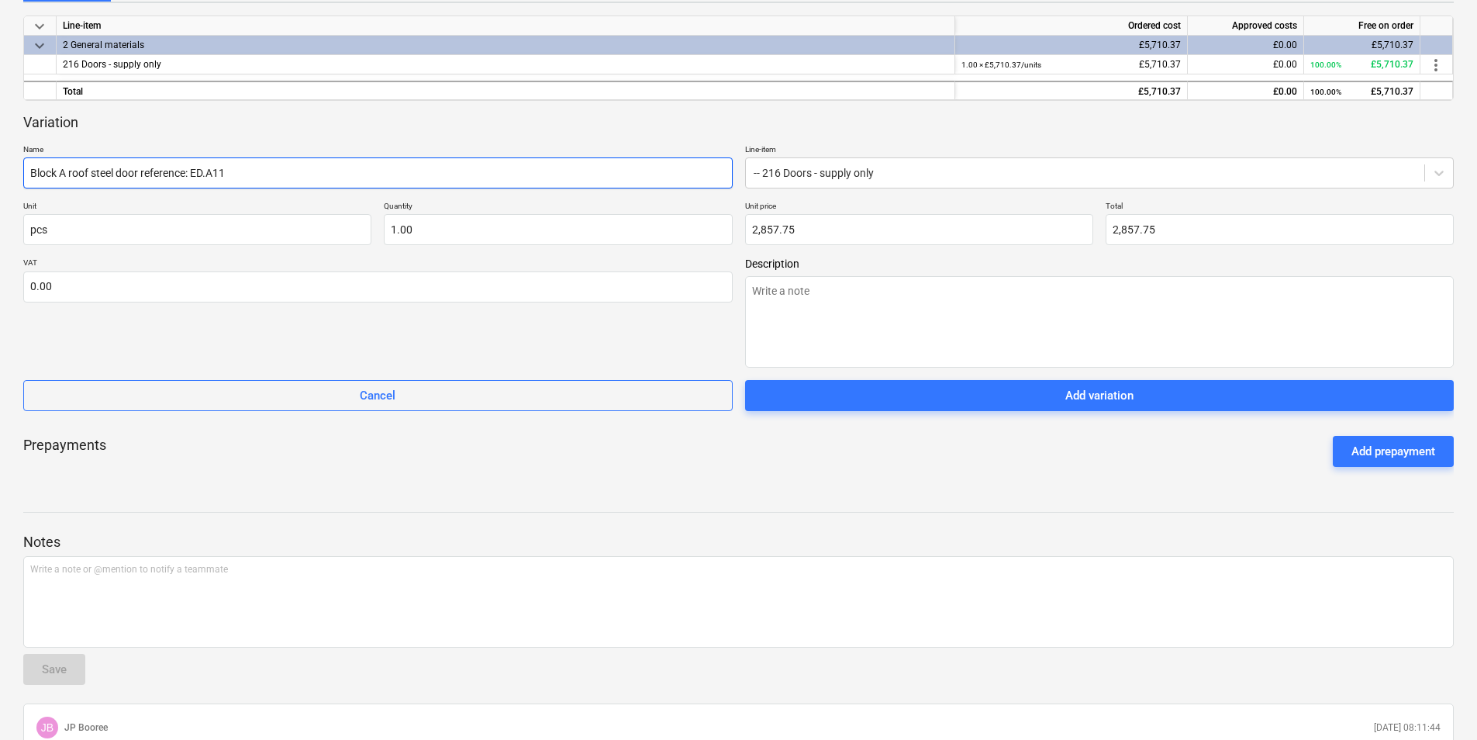
scroll to position [350, 0]
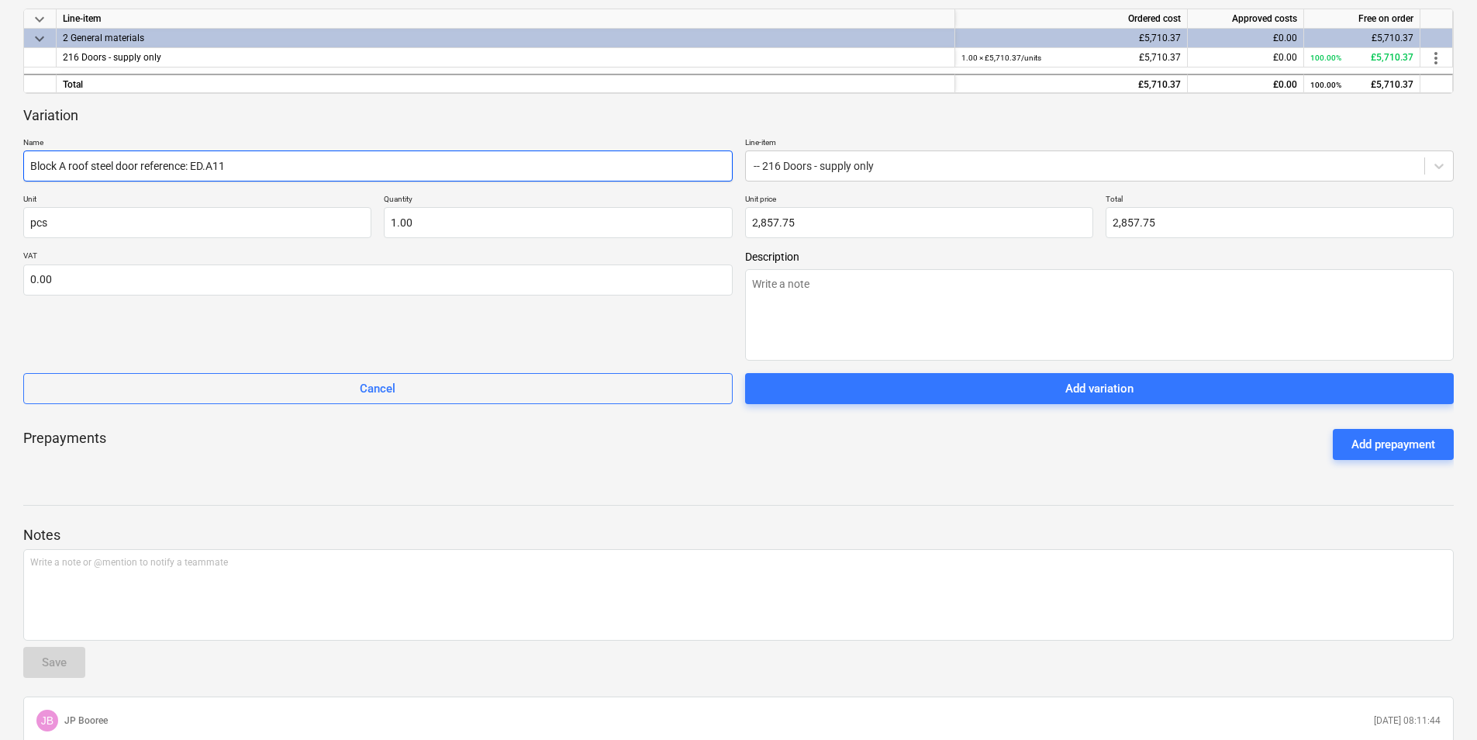
type input "Block A roof steel door reference: ED.A11"
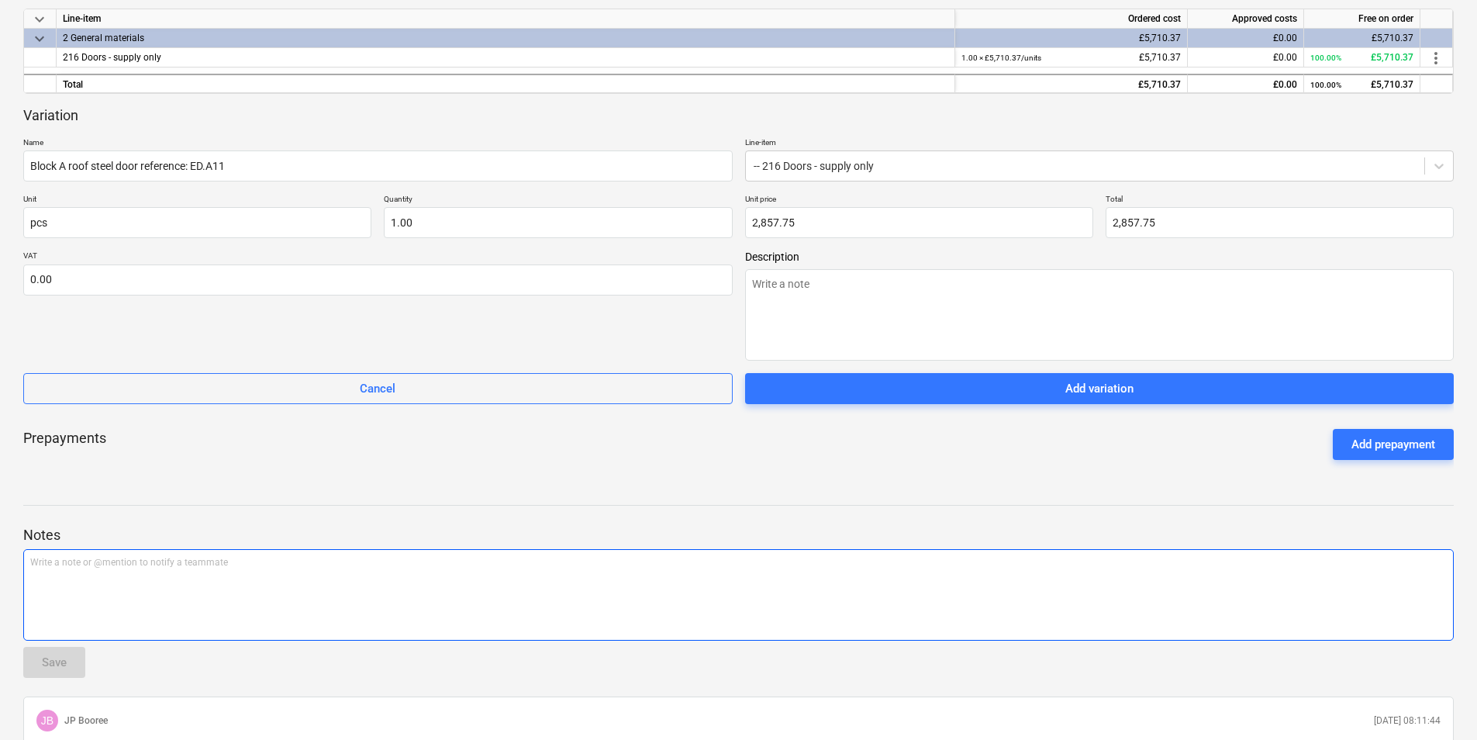
click at [77, 564] on p "Write a note or @mention to notify a teammate [PERSON_NAME]" at bounding box center [738, 562] width 1417 height 13
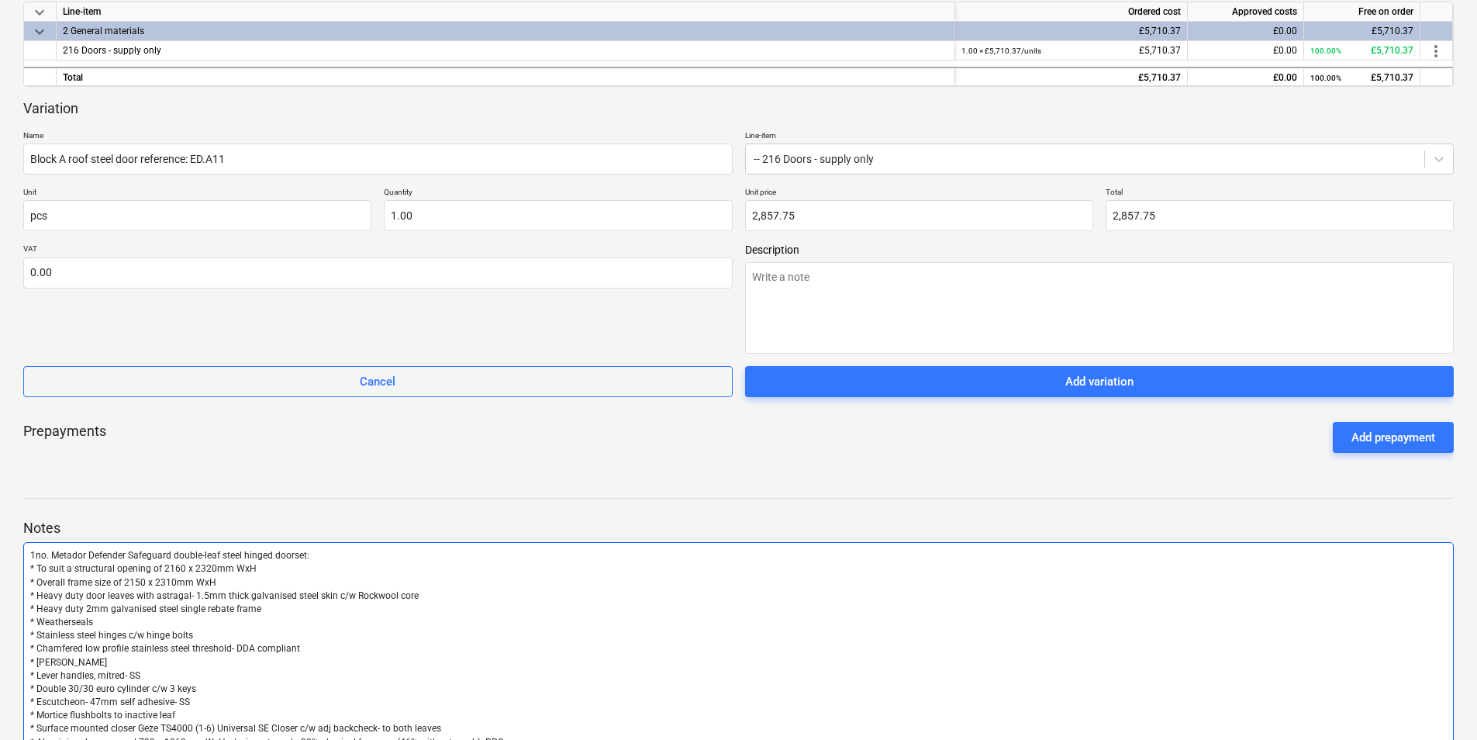
scroll to position [299, 0]
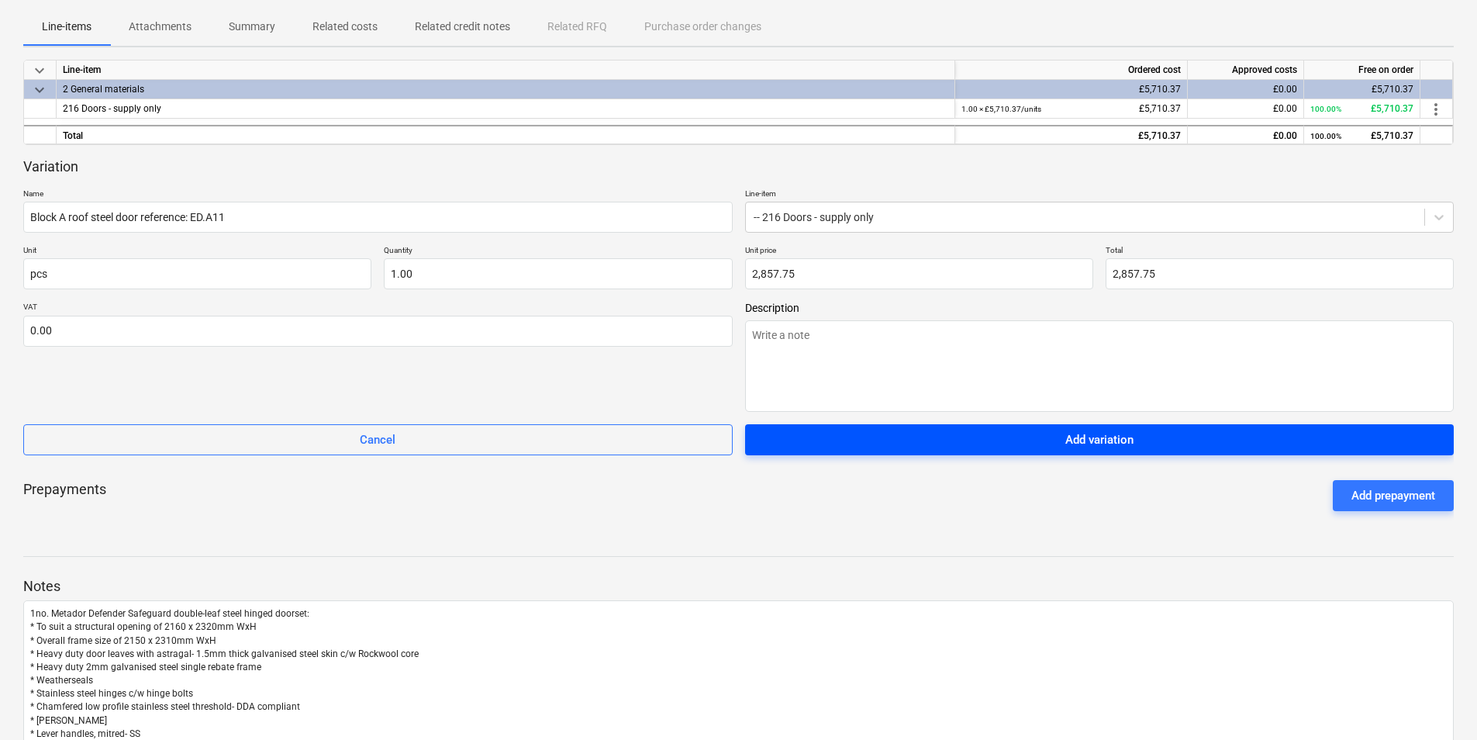
click at [1162, 441] on span "Add variation" at bounding box center [1100, 440] width 672 height 20
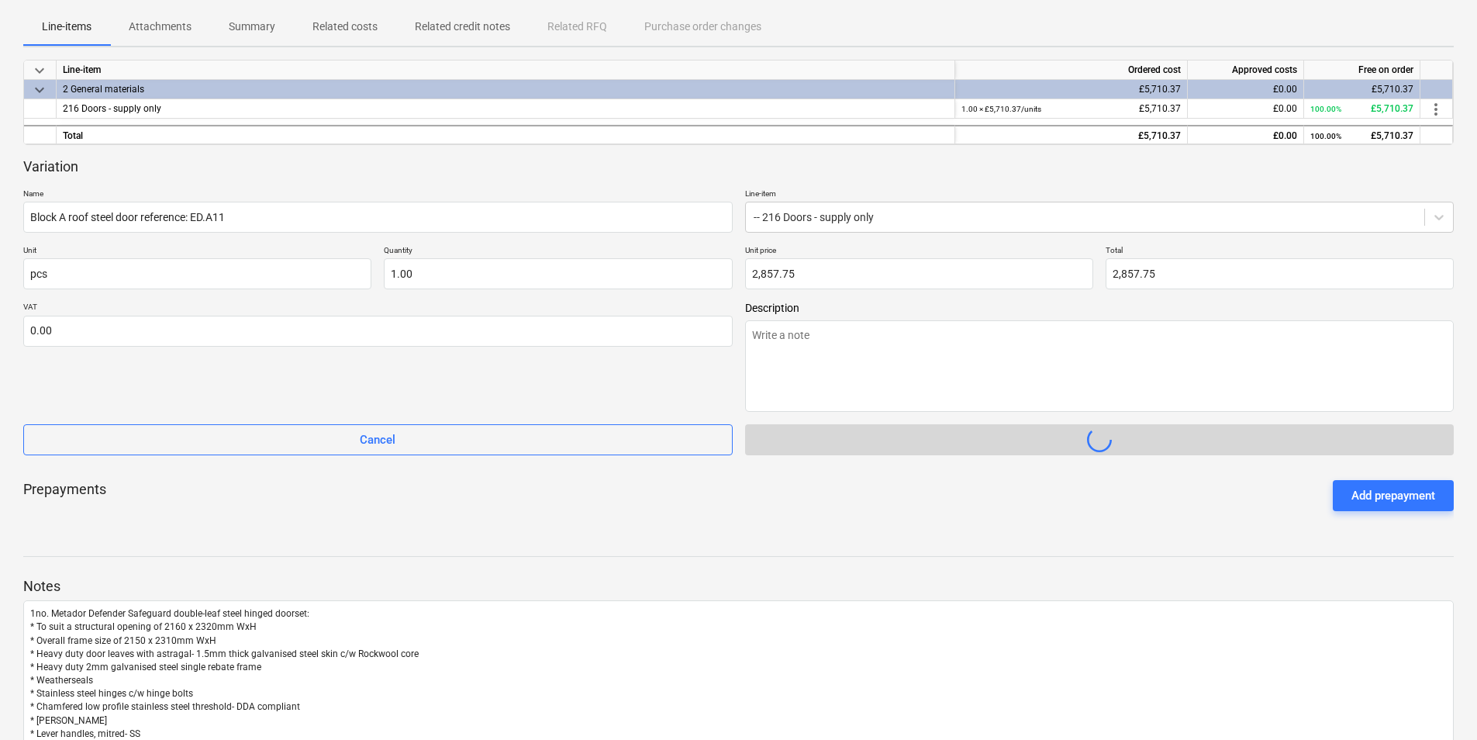
type textarea "x"
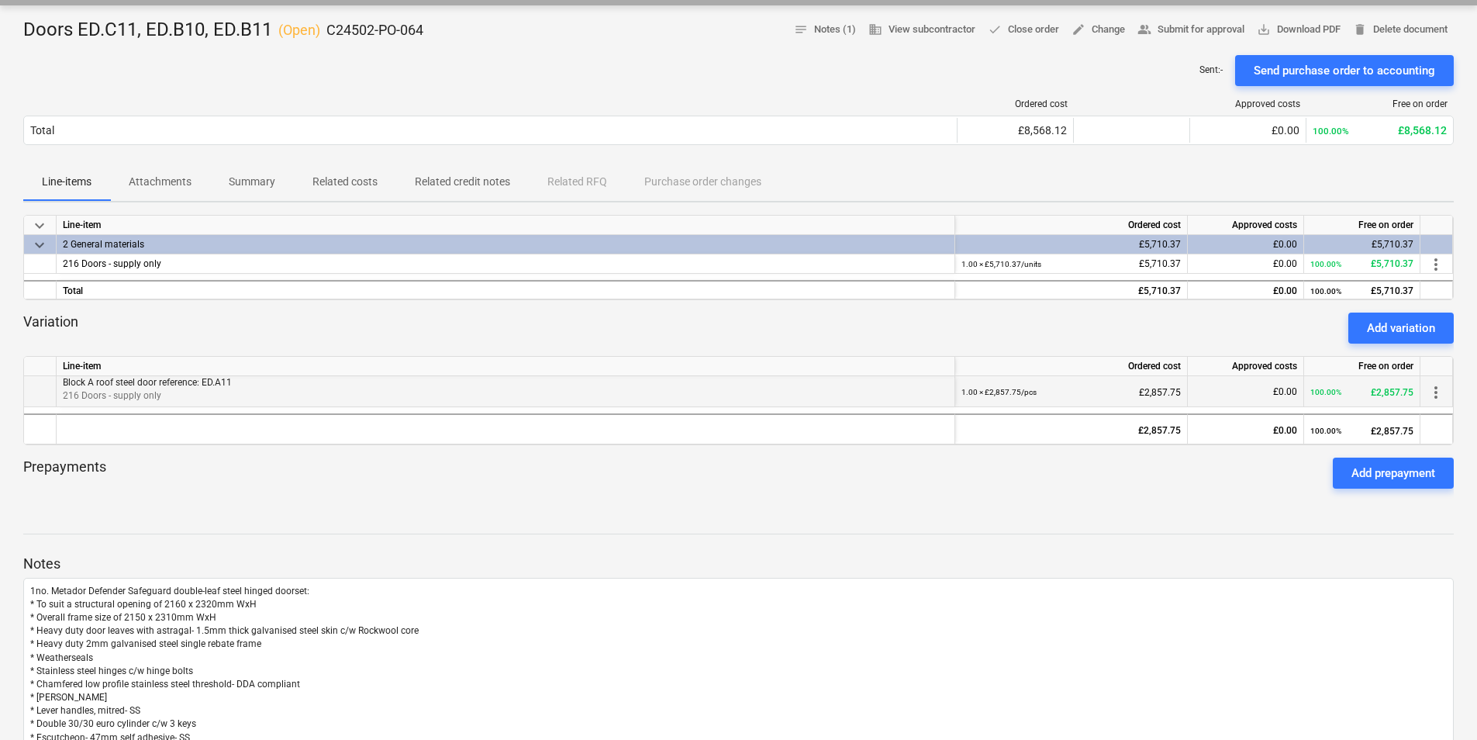
scroll to position [66, 0]
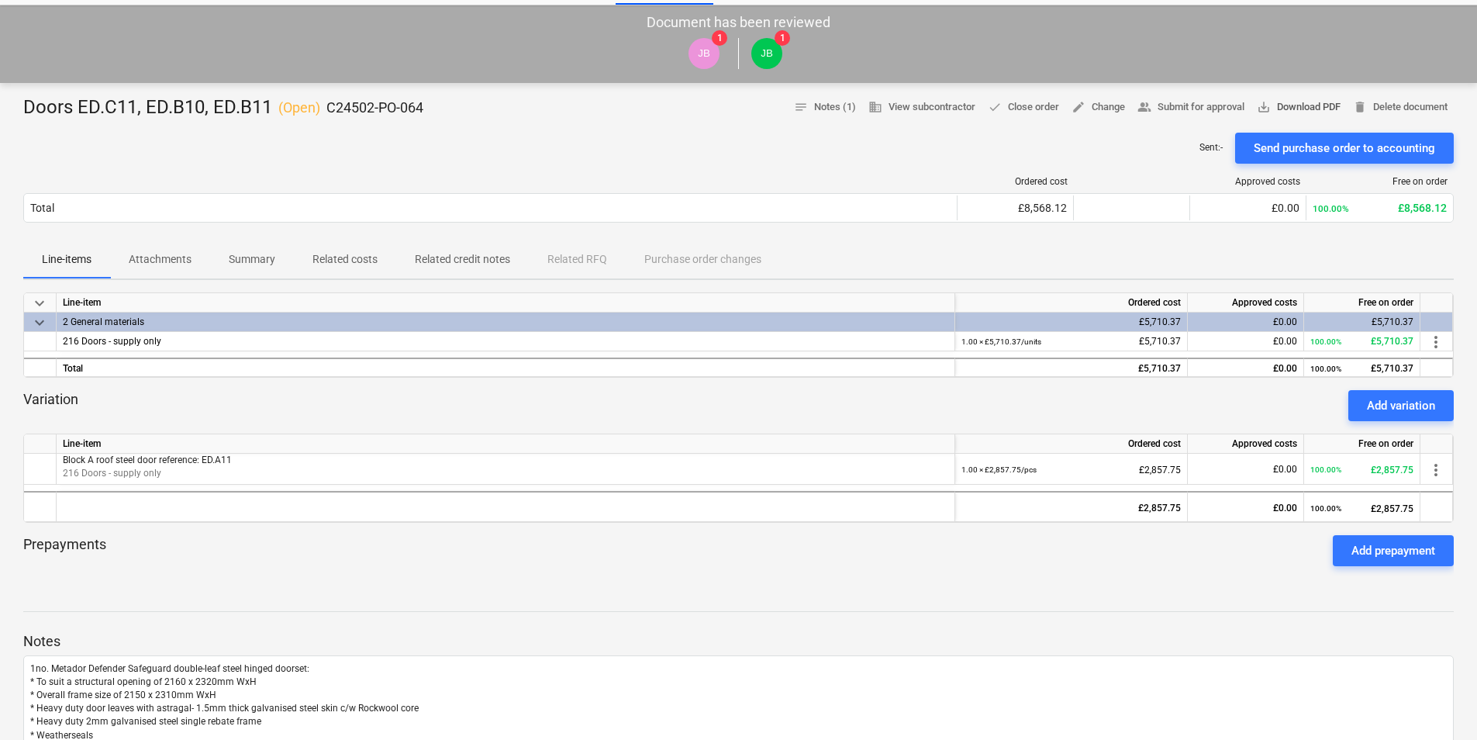
click at [1307, 106] on span "save_alt Download PDF" at bounding box center [1299, 107] width 84 height 18
